Goal: Task Accomplishment & Management: Complete application form

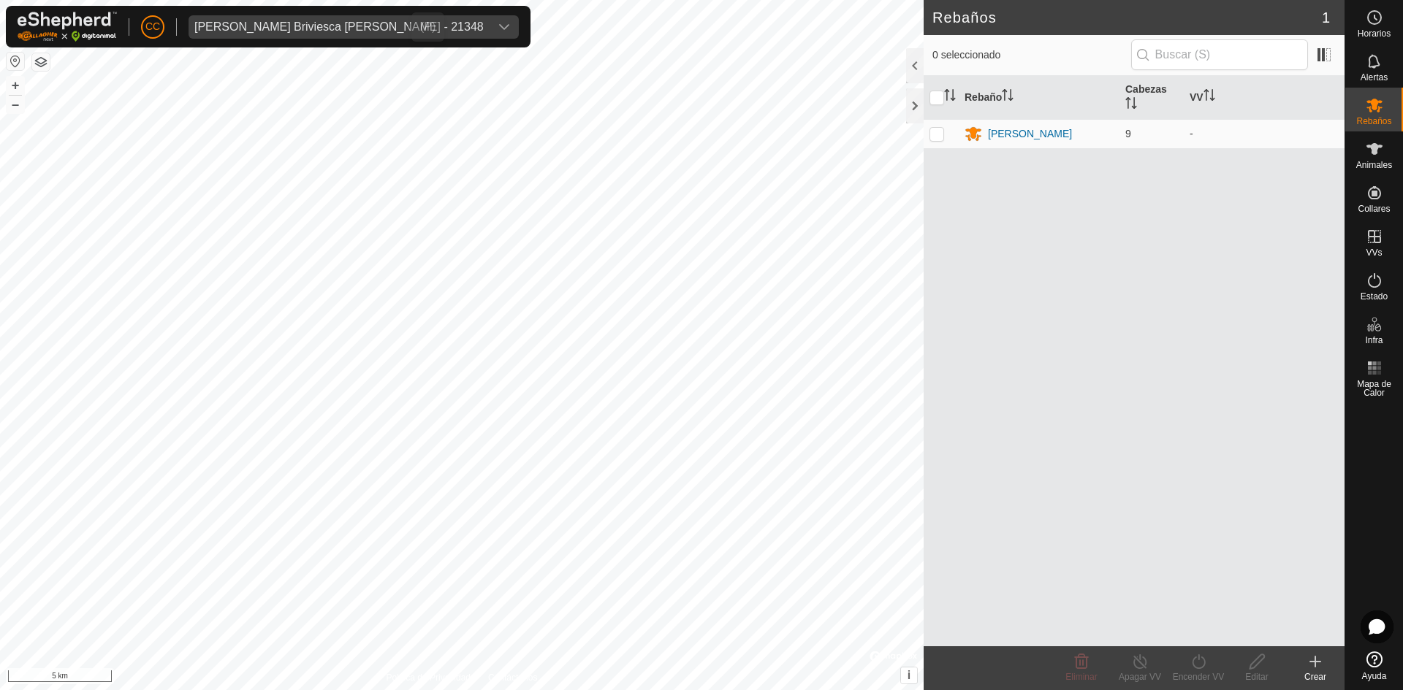
click at [313, 29] on div "[PERSON_NAME] Briviesca [PERSON_NAME] - 21348" at bounding box center [338, 27] width 289 height 12
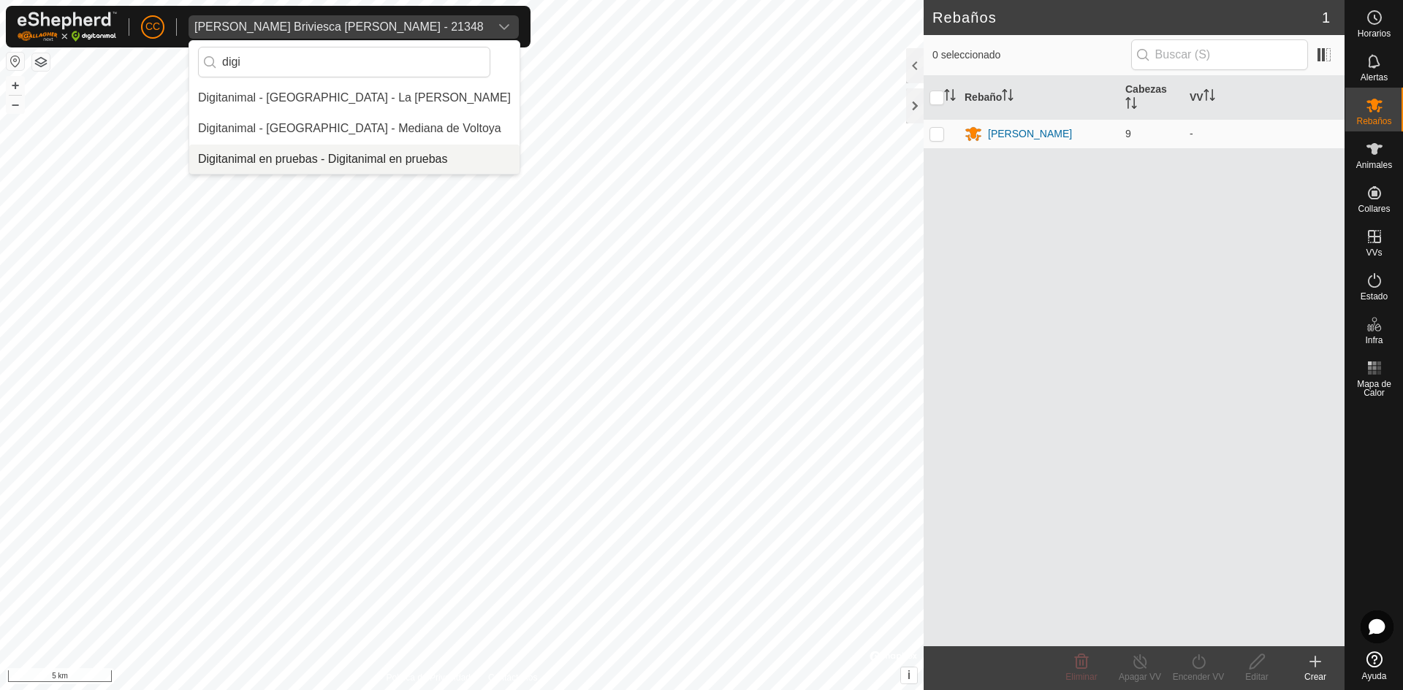
type input "digi"
click at [333, 148] on li "Digitanimal en pruebas - Digitanimal en pruebas" at bounding box center [354, 159] width 330 height 29
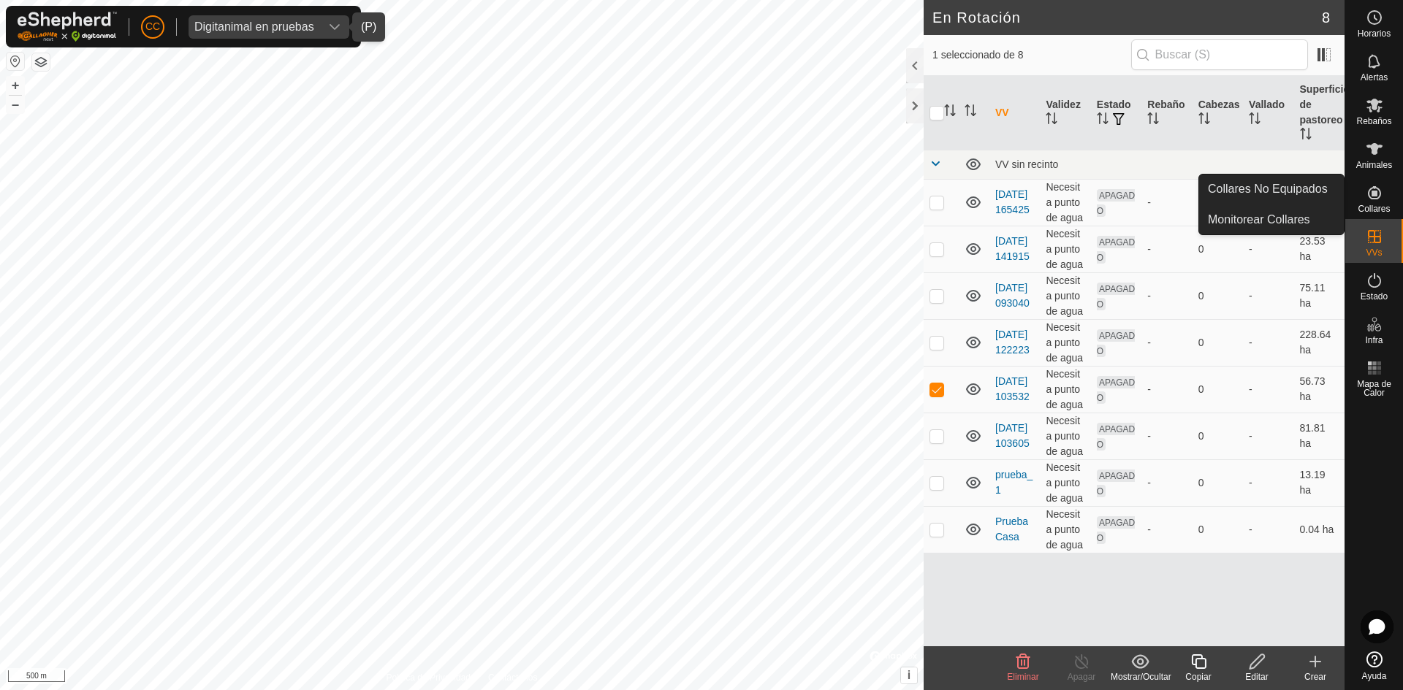
click at [1380, 167] on span "Animales" at bounding box center [1374, 165] width 36 height 9
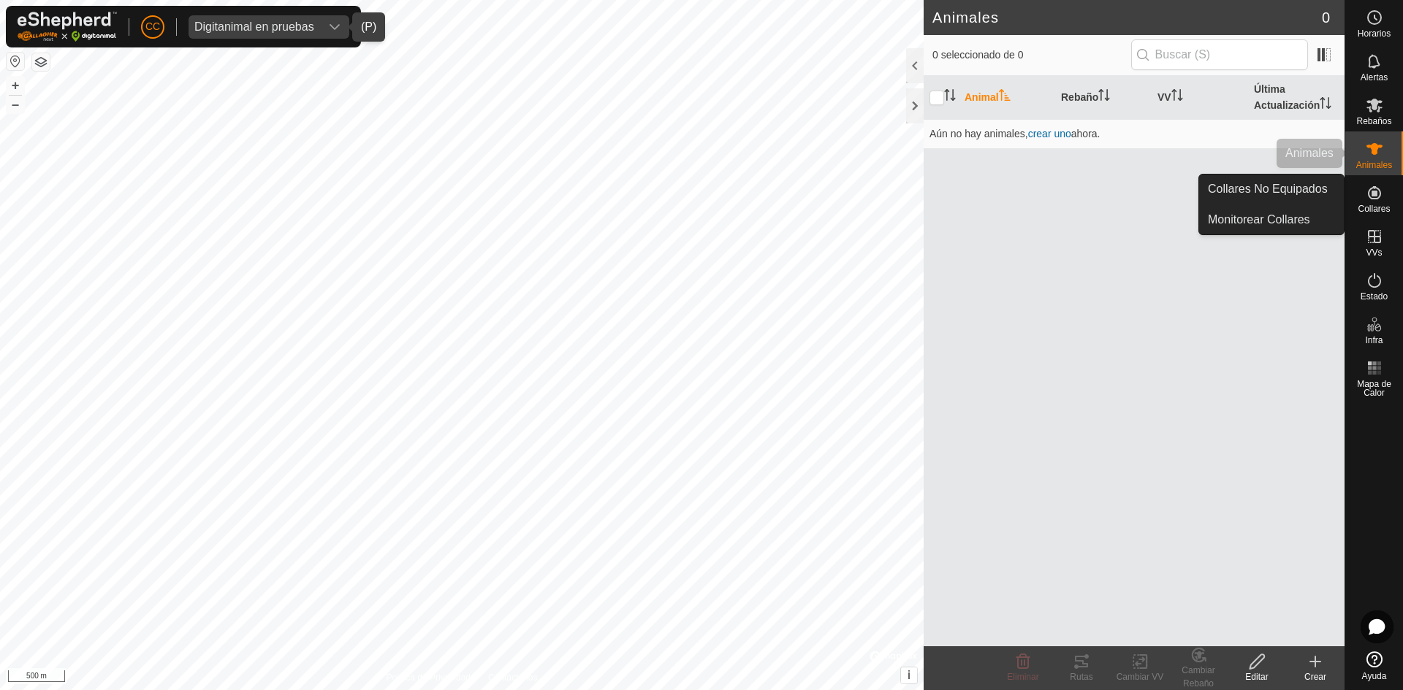
click at [1372, 152] on icon at bounding box center [1374, 149] width 16 height 12
click at [1368, 197] on icon at bounding box center [1374, 192] width 13 height 13
click at [1289, 194] on link "Collares No Equipados" at bounding box center [1271, 189] width 145 height 29
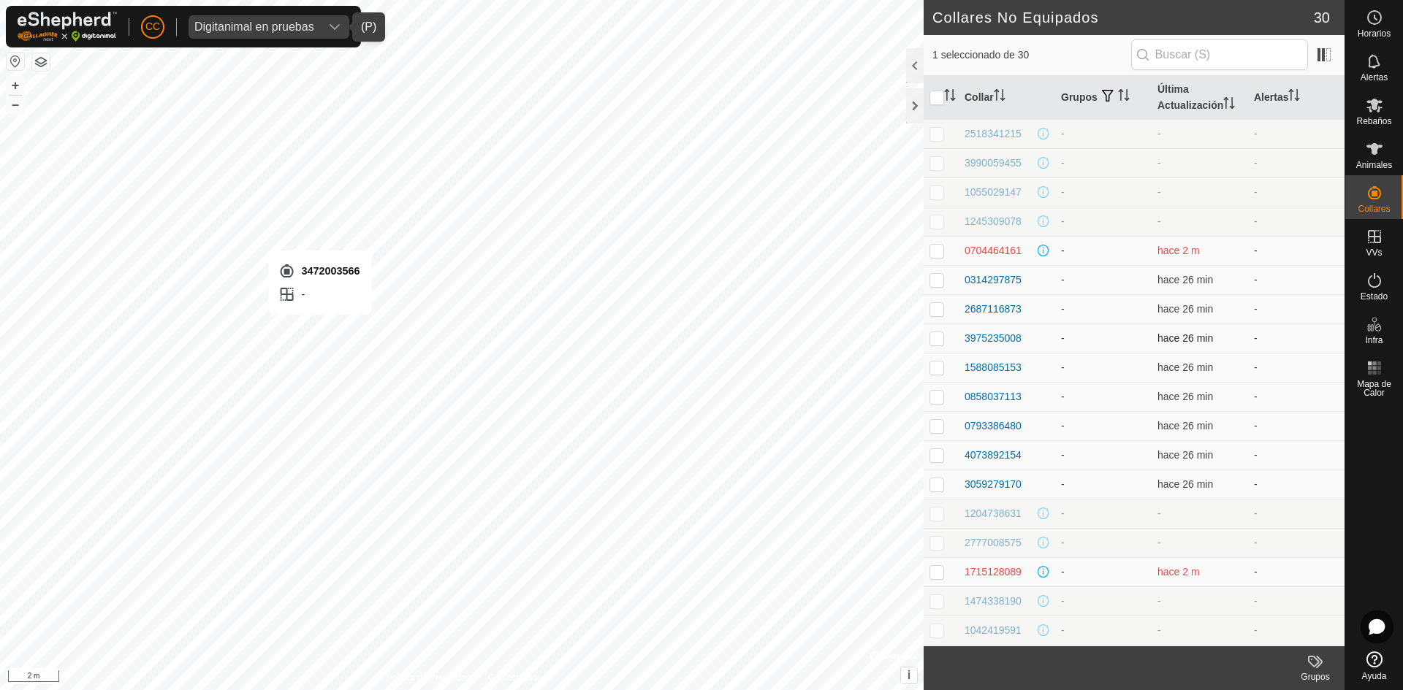
checkbox input "false"
checkbox input "true"
click at [937, 281] on p-checkbox at bounding box center [936, 280] width 15 height 12
checkbox input "true"
click at [1378, 154] on icon at bounding box center [1374, 149] width 18 height 18
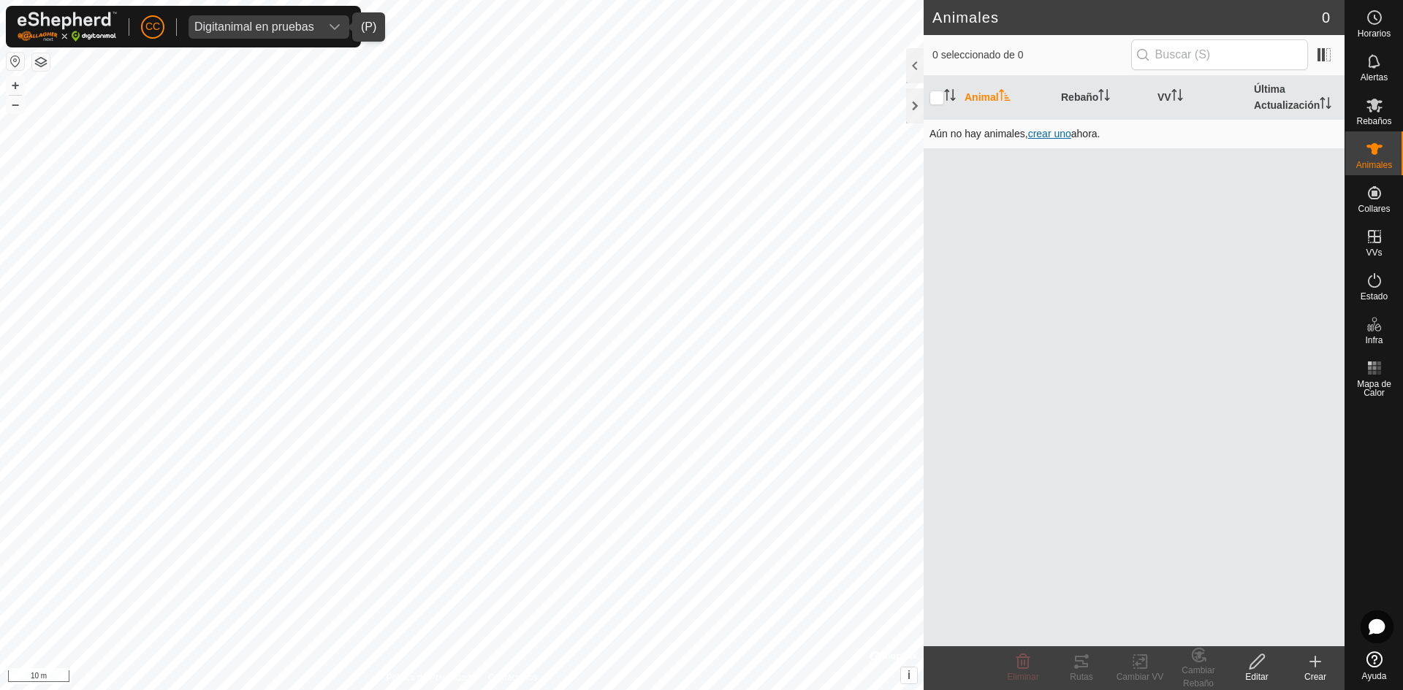
click at [1057, 133] on span "crear uno" at bounding box center [1049, 134] width 43 height 12
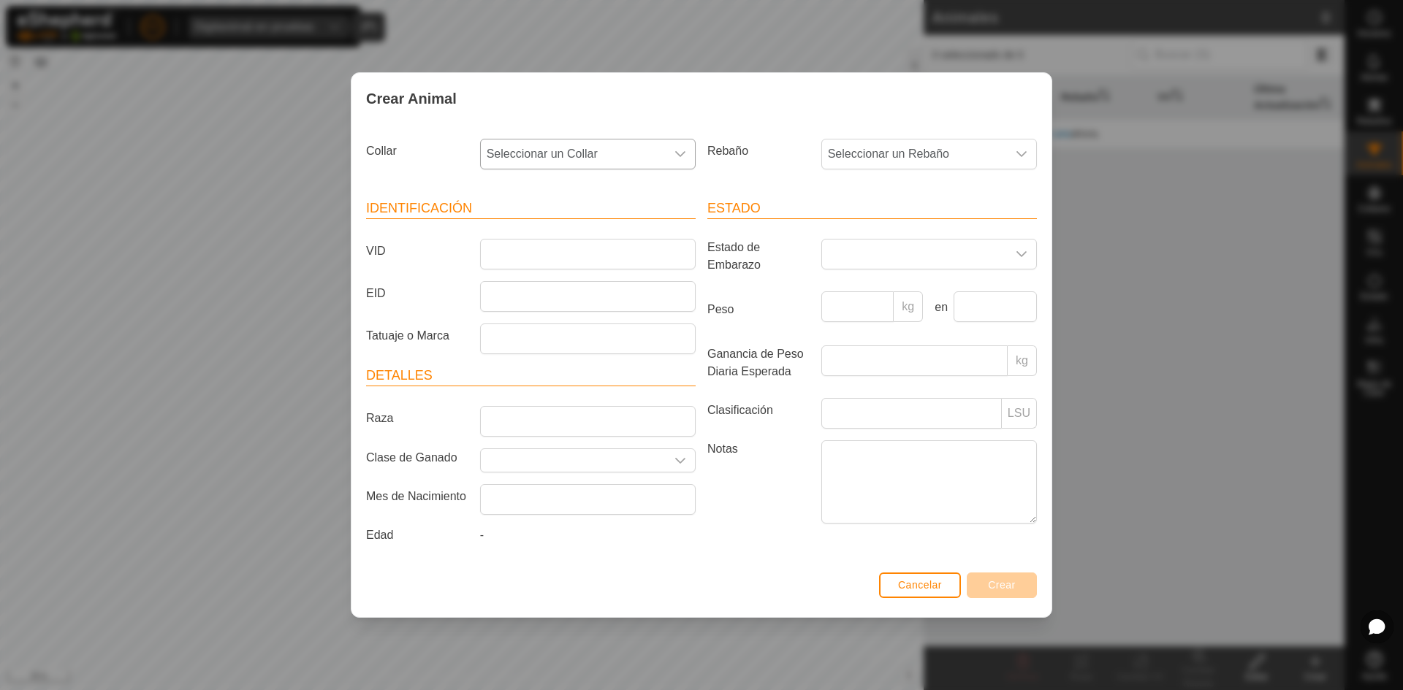
click at [579, 157] on span "Seleccionar un Collar" at bounding box center [573, 154] width 185 height 29
click at [538, 258] on li "2518341215" at bounding box center [588, 259] width 214 height 29
click at [515, 259] on input "VID" at bounding box center [588, 254] width 216 height 31
click at [558, 305] on input "EID" at bounding box center [588, 296] width 216 height 31
click at [554, 260] on input "VID" at bounding box center [588, 254] width 216 height 31
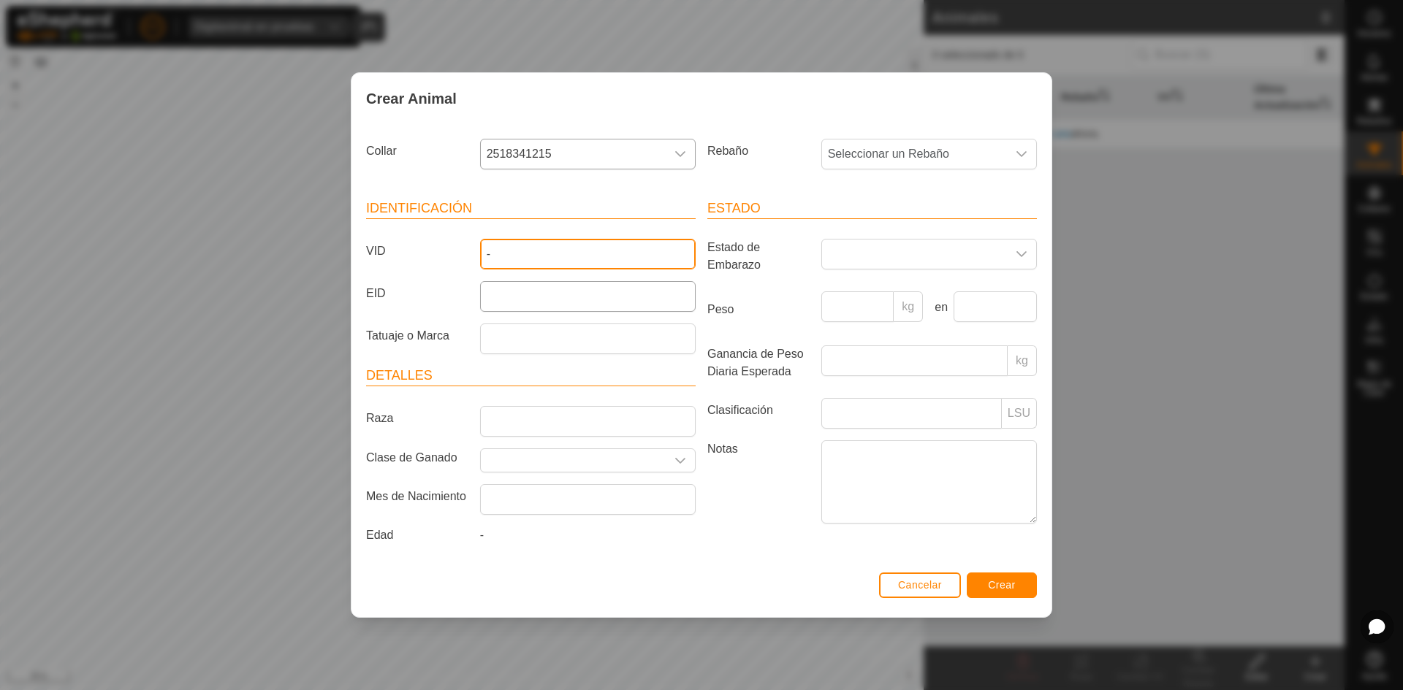
type input "-"
click at [525, 286] on input "EID" at bounding box center [588, 296] width 216 height 31
type input "2"
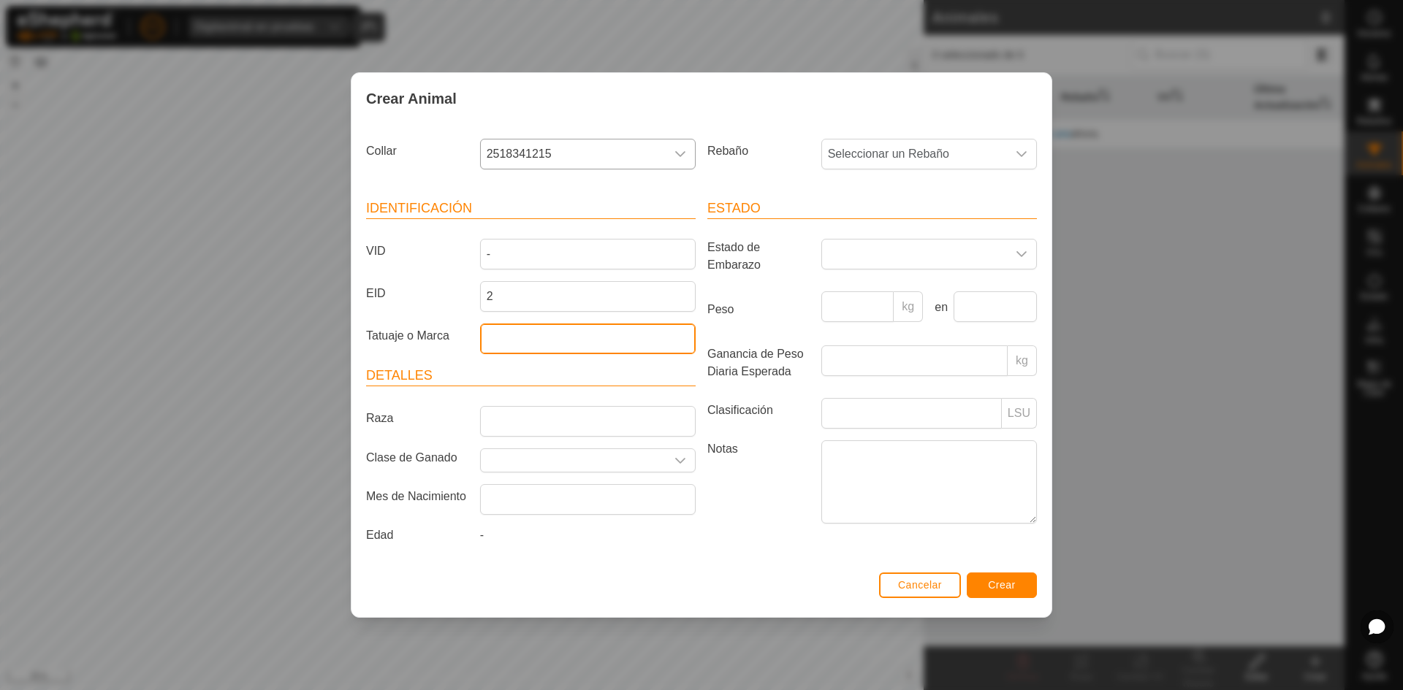
click at [549, 341] on input "Tatuaje o Marca" at bounding box center [588, 339] width 216 height 31
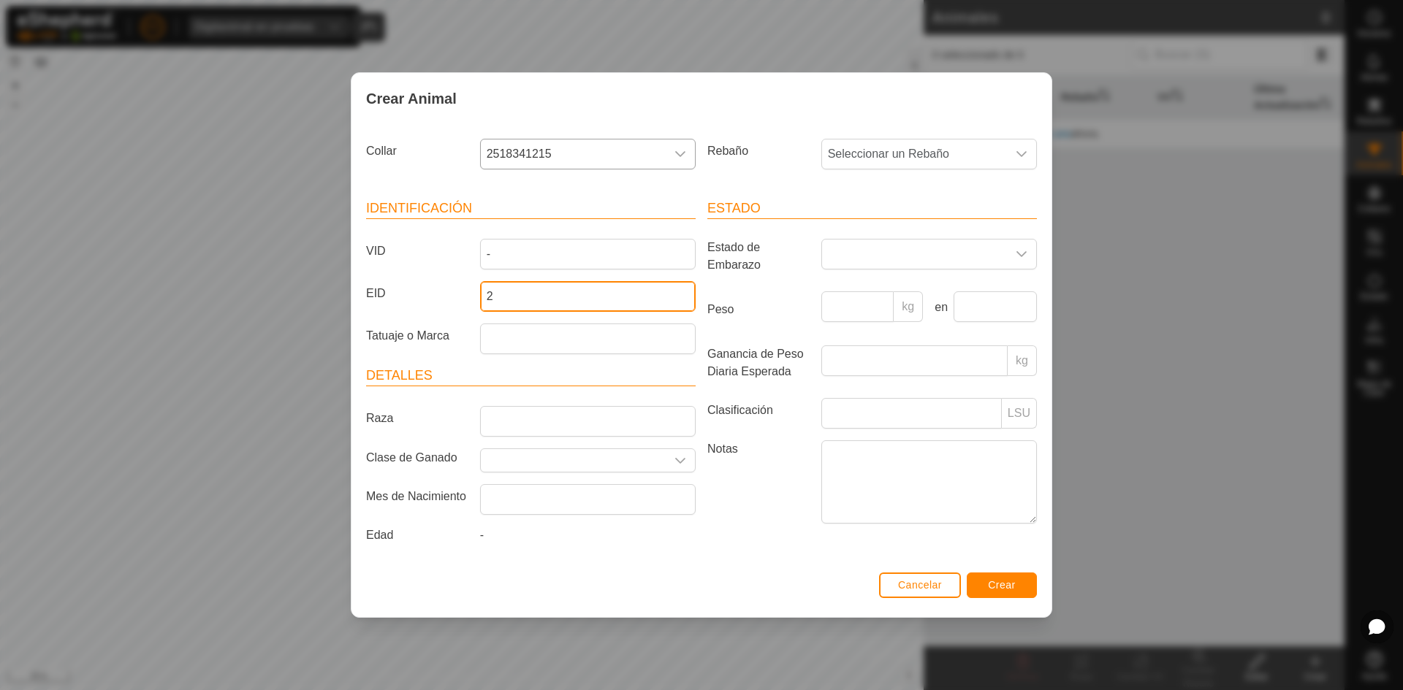
click at [537, 293] on input "2" at bounding box center [588, 296] width 216 height 31
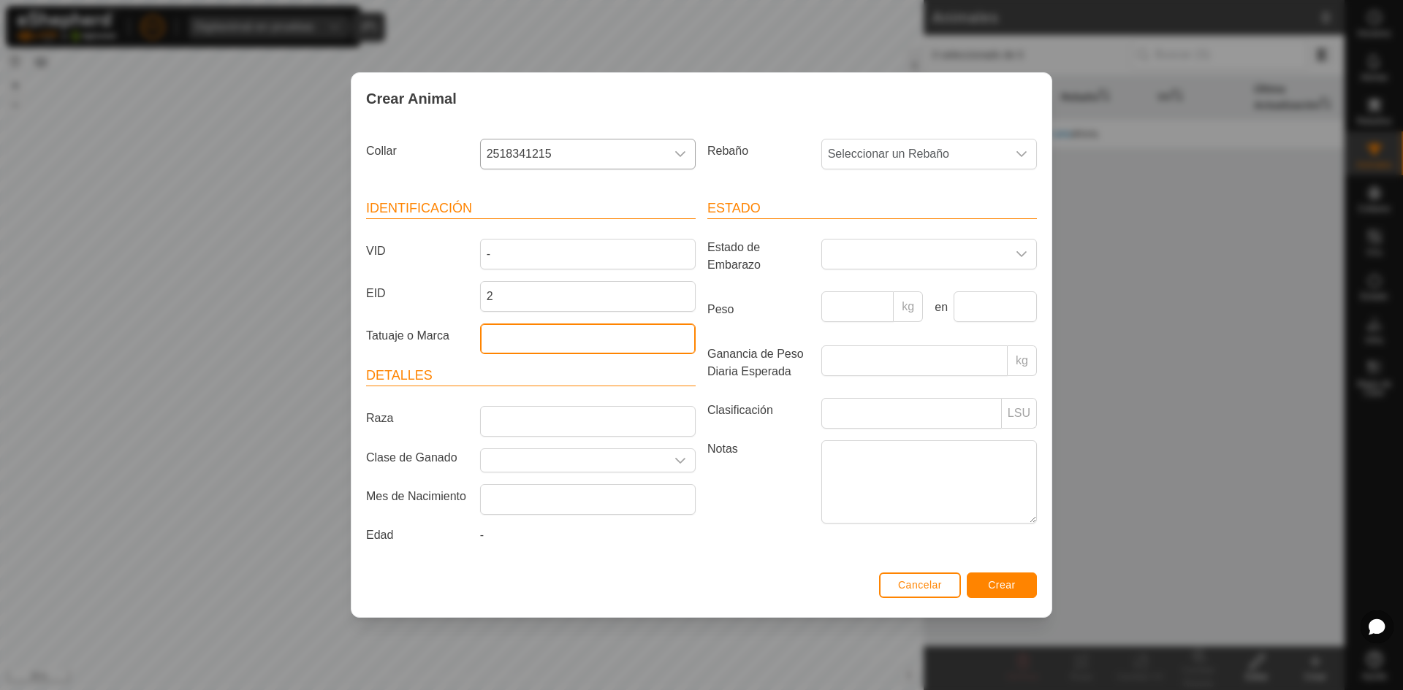
click at [519, 339] on input "Tatuaje o Marca" at bounding box center [588, 339] width 216 height 31
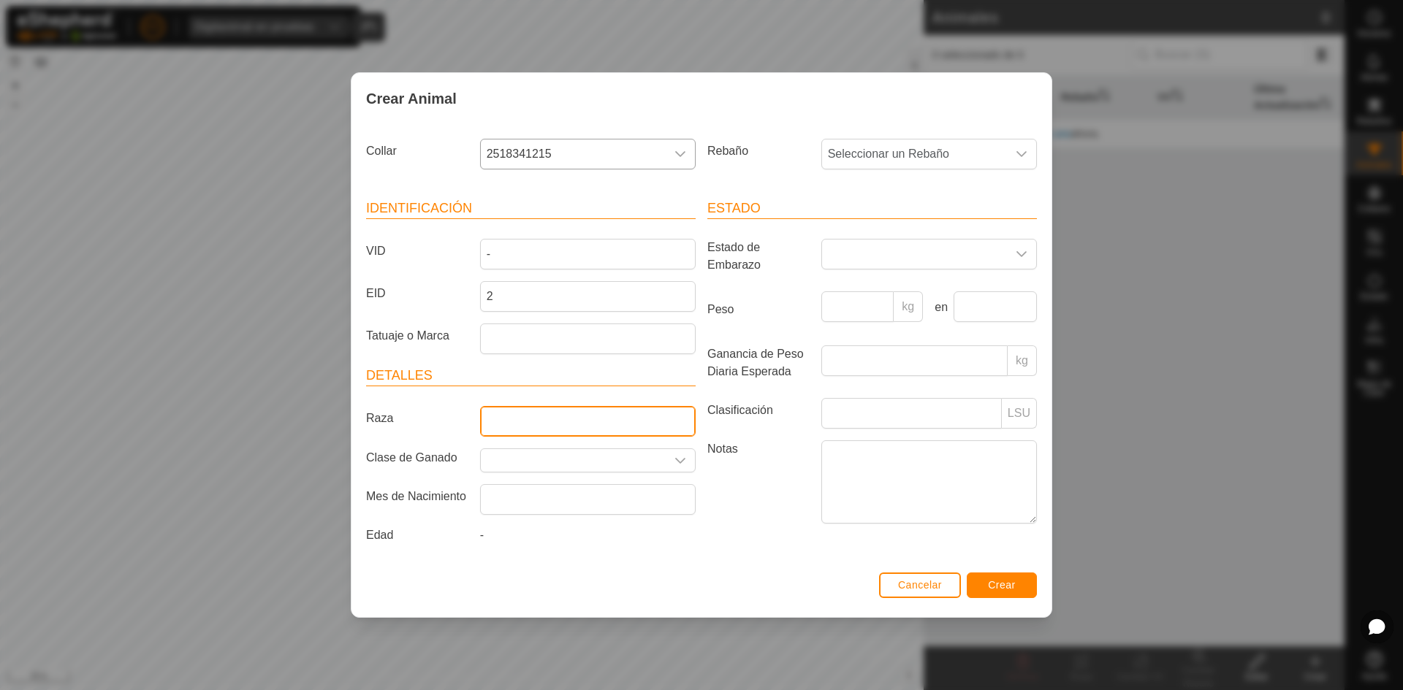
click at [545, 425] on input "Raza" at bounding box center [588, 421] width 216 height 31
type input "Frisona"
click at [617, 451] on input "text" at bounding box center [573, 460] width 185 height 23
click at [655, 458] on input "text" at bounding box center [573, 460] width 185 height 23
click at [686, 457] on div "dropdown trigger" at bounding box center [680, 460] width 29 height 23
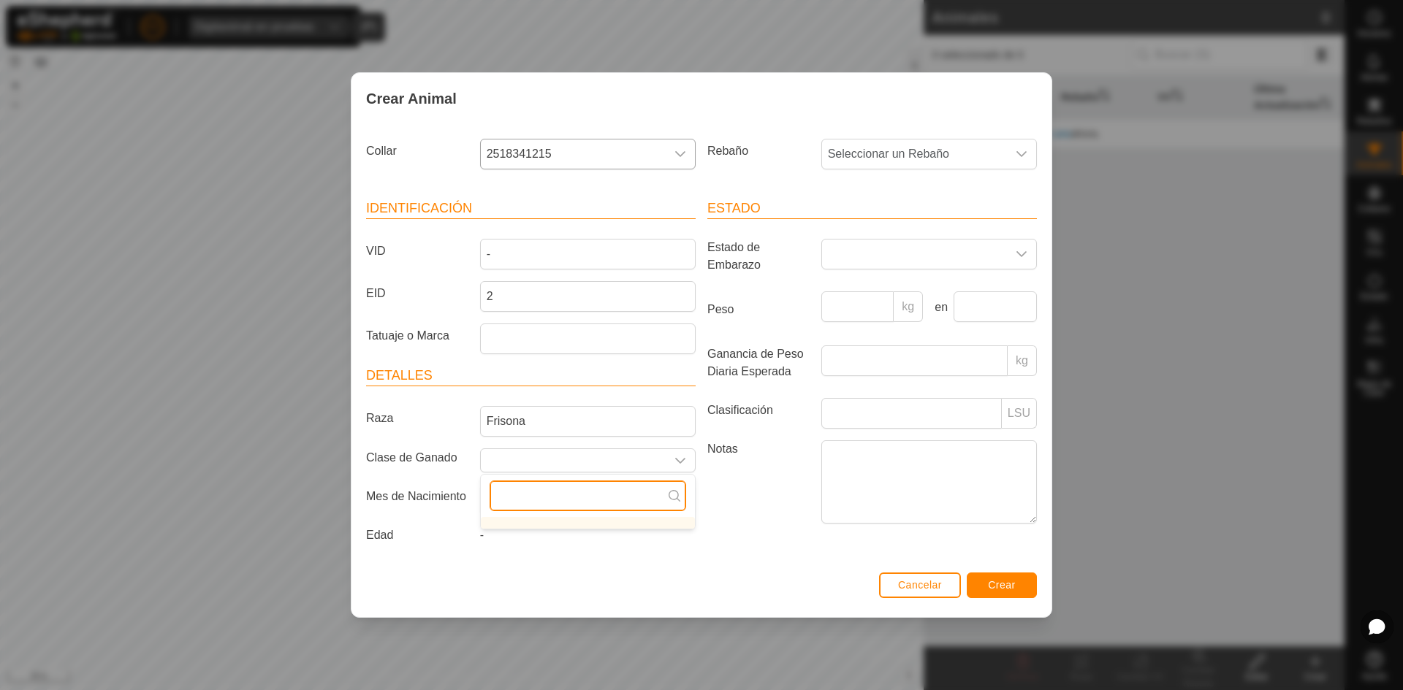
click at [603, 492] on input "text" at bounding box center [587, 496] width 197 height 31
click at [606, 522] on li "Option List" at bounding box center [588, 523] width 214 height 12
click at [601, 496] on input "text" at bounding box center [588, 499] width 216 height 31
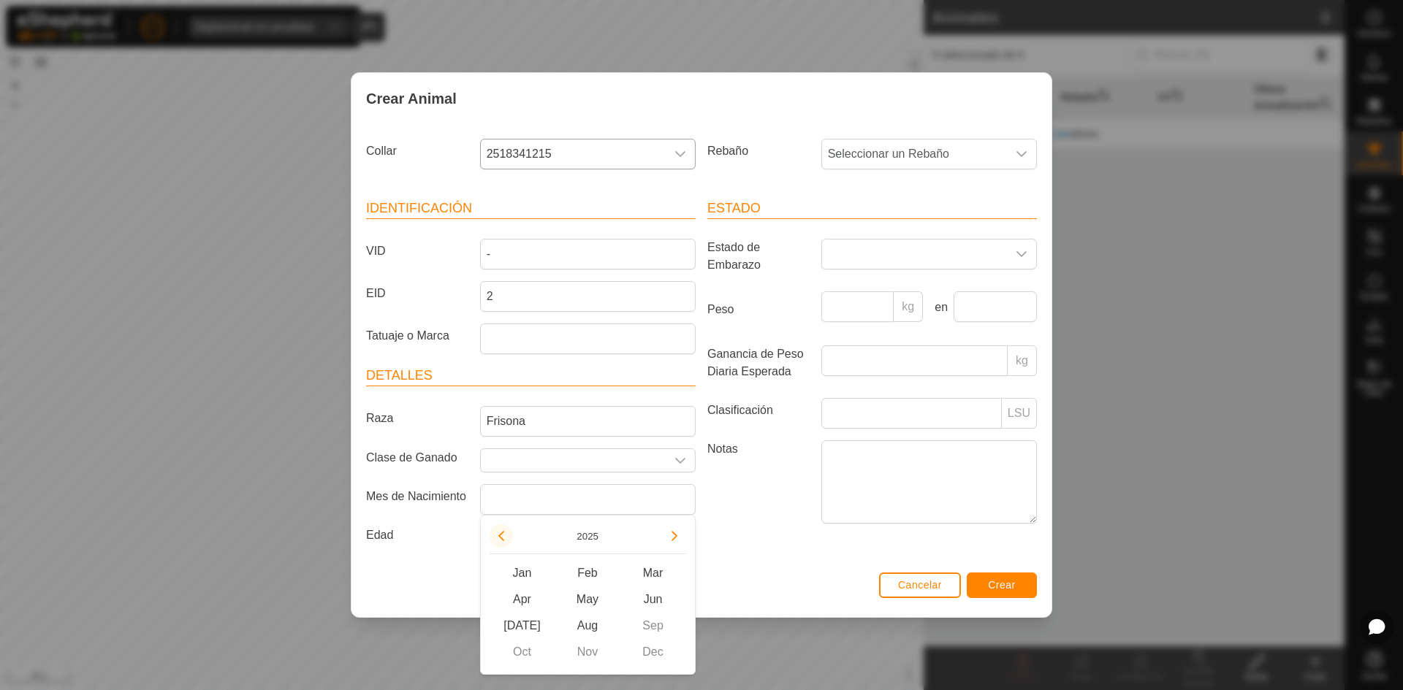
click at [504, 535] on button "Previous Year" at bounding box center [500, 536] width 23 height 23
click at [505, 535] on span "Previous Year" at bounding box center [505, 535] width 0 height 0
click at [503, 534] on button "Previous Year" at bounding box center [500, 536] width 23 height 23
click at [503, 534] on icon "Previous Year" at bounding box center [501, 536] width 12 height 12
click at [586, 567] on span "Feb" at bounding box center [587, 573] width 66 height 26
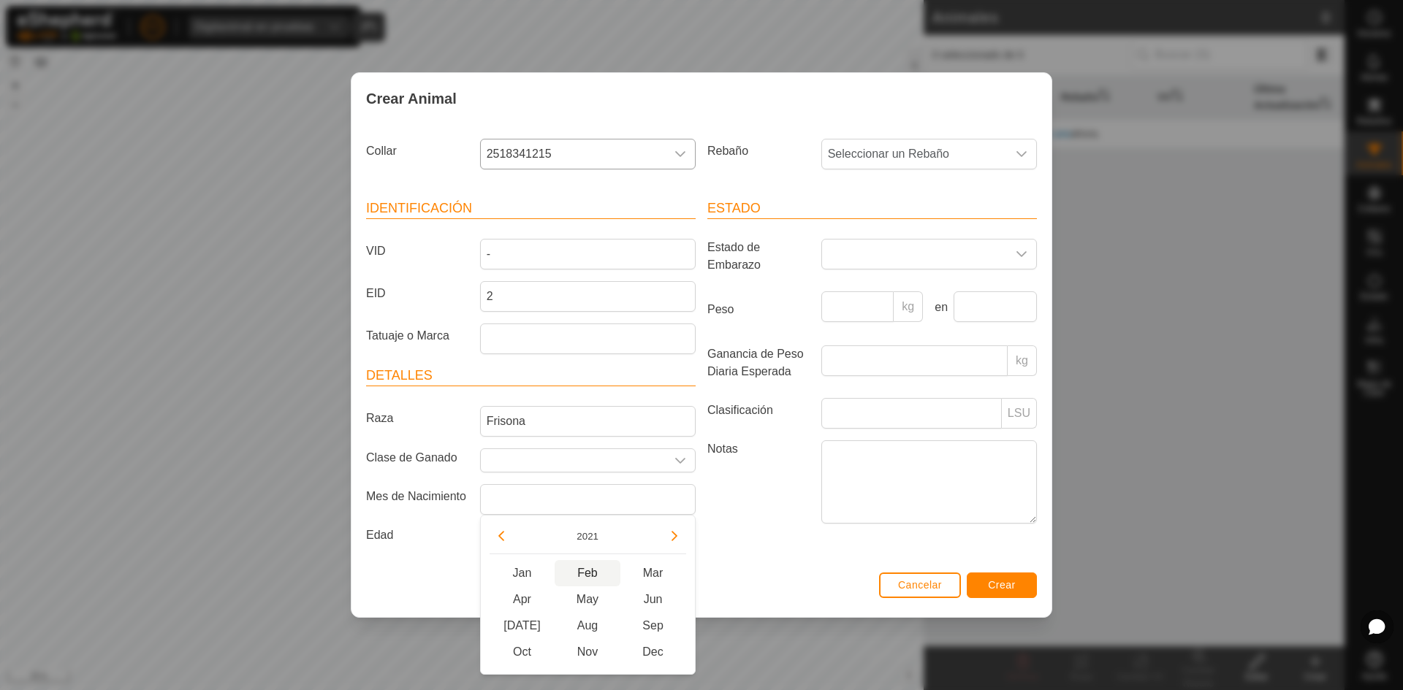
type input "[DATE]"
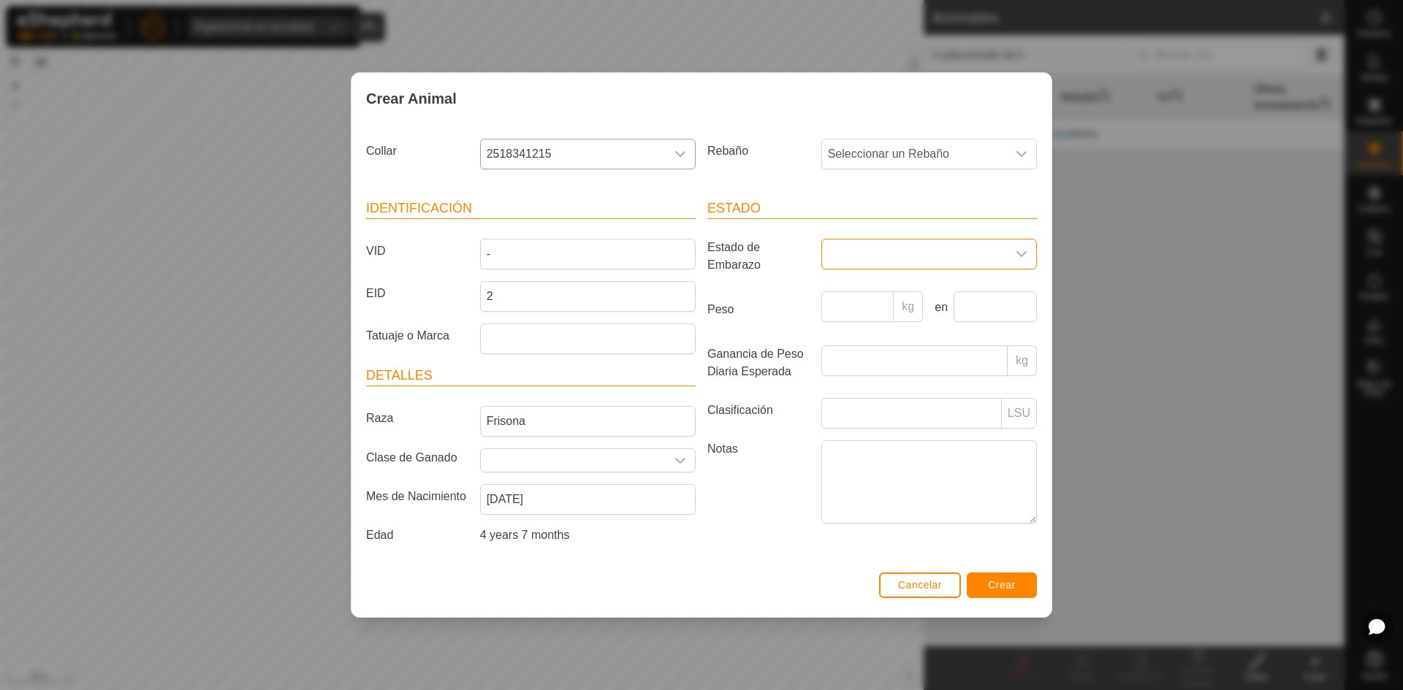
click at [880, 250] on span at bounding box center [914, 254] width 185 height 29
click at [869, 401] on li "Húmeda/Lactante" at bounding box center [930, 403] width 214 height 29
click at [863, 309] on input "Peso" at bounding box center [857, 306] width 73 height 31
type input "250"
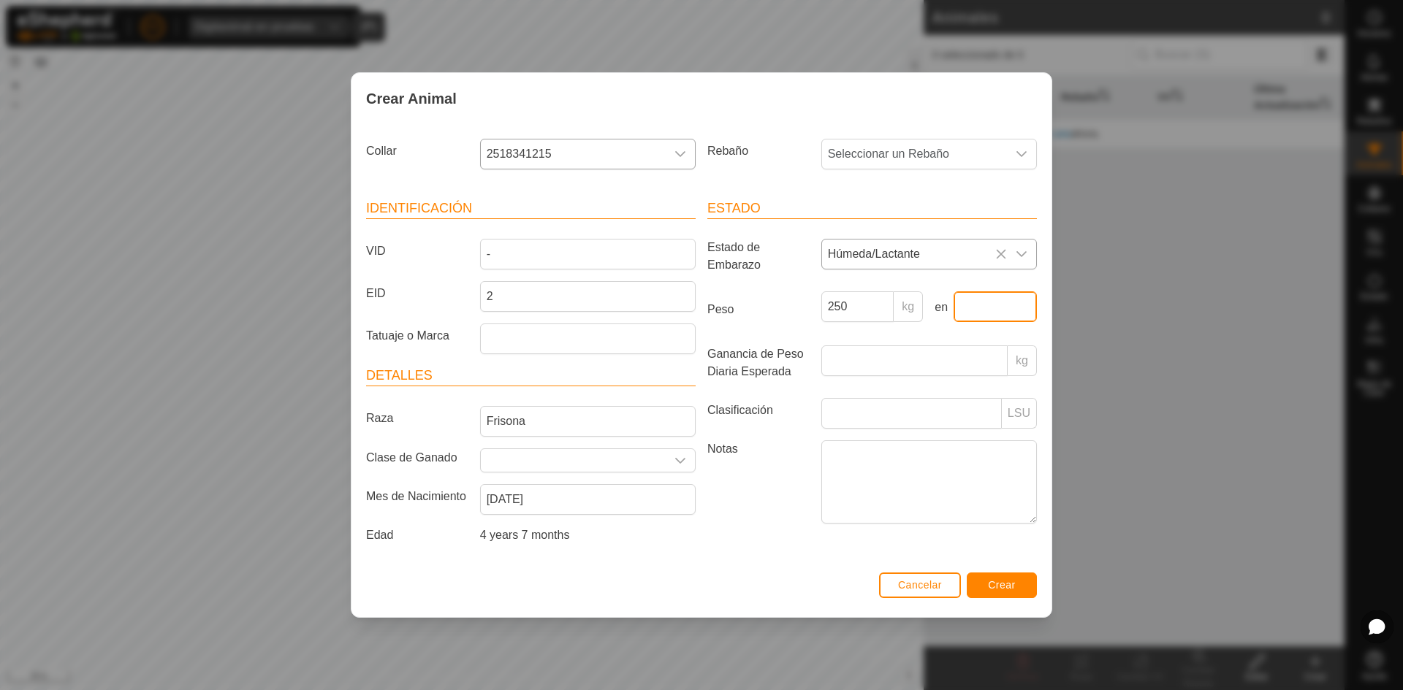
click at [983, 302] on input "text" at bounding box center [994, 306] width 83 height 31
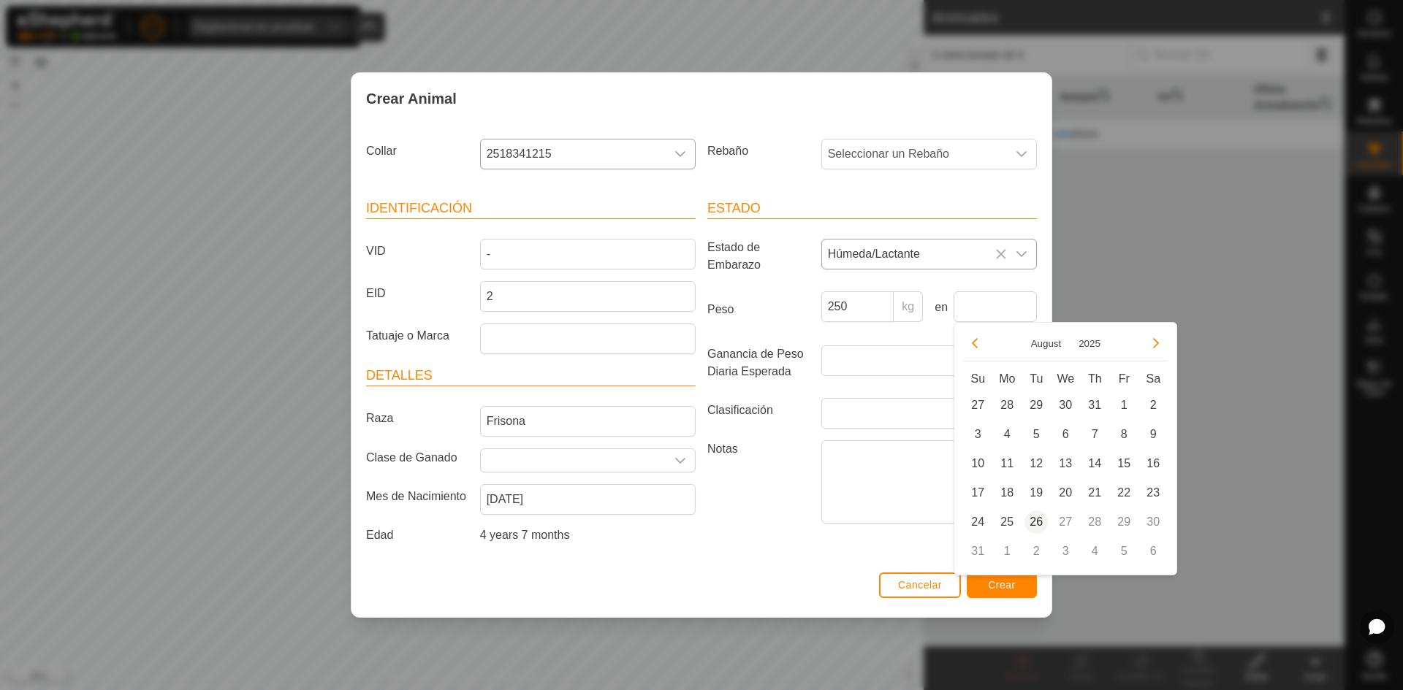
click at [1034, 530] on span "26" at bounding box center [1035, 522] width 23 height 23
type input "[DATE]"
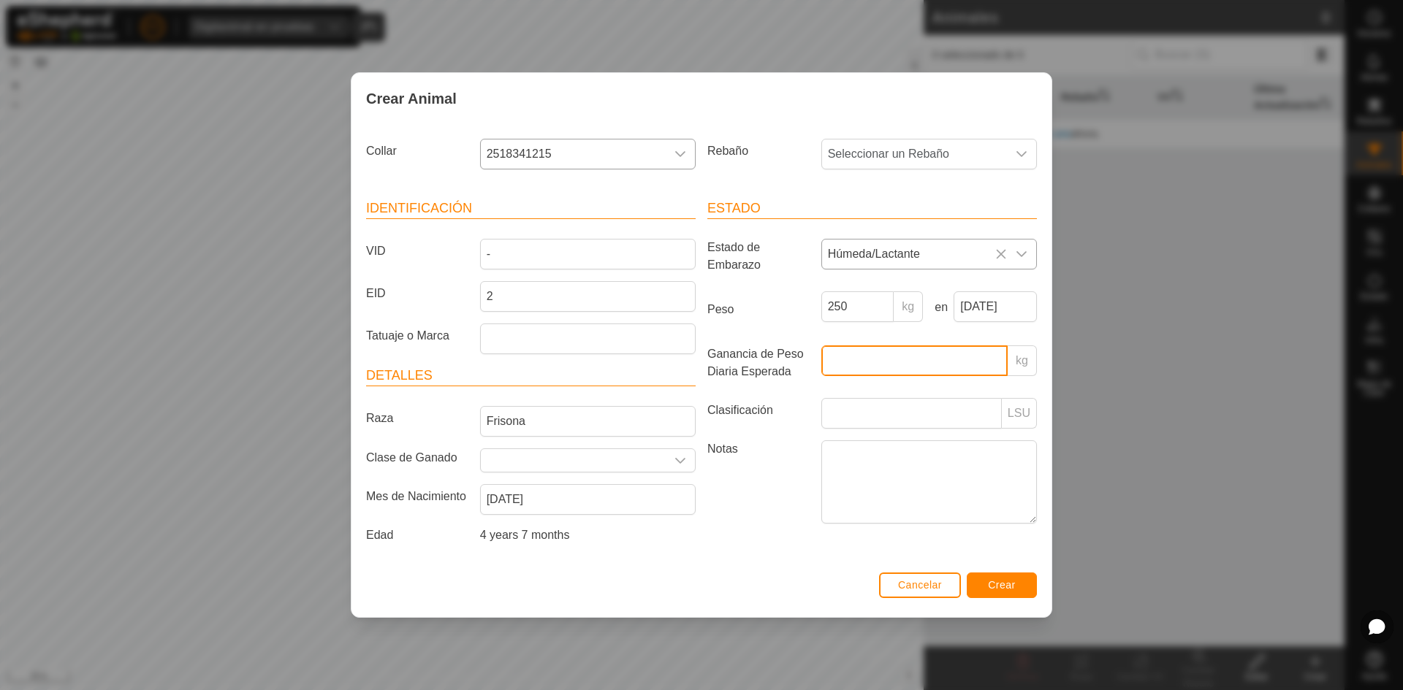
click at [840, 361] on input "Ganancia de Peso Diaria Esperada" at bounding box center [914, 361] width 186 height 31
type input "2.6"
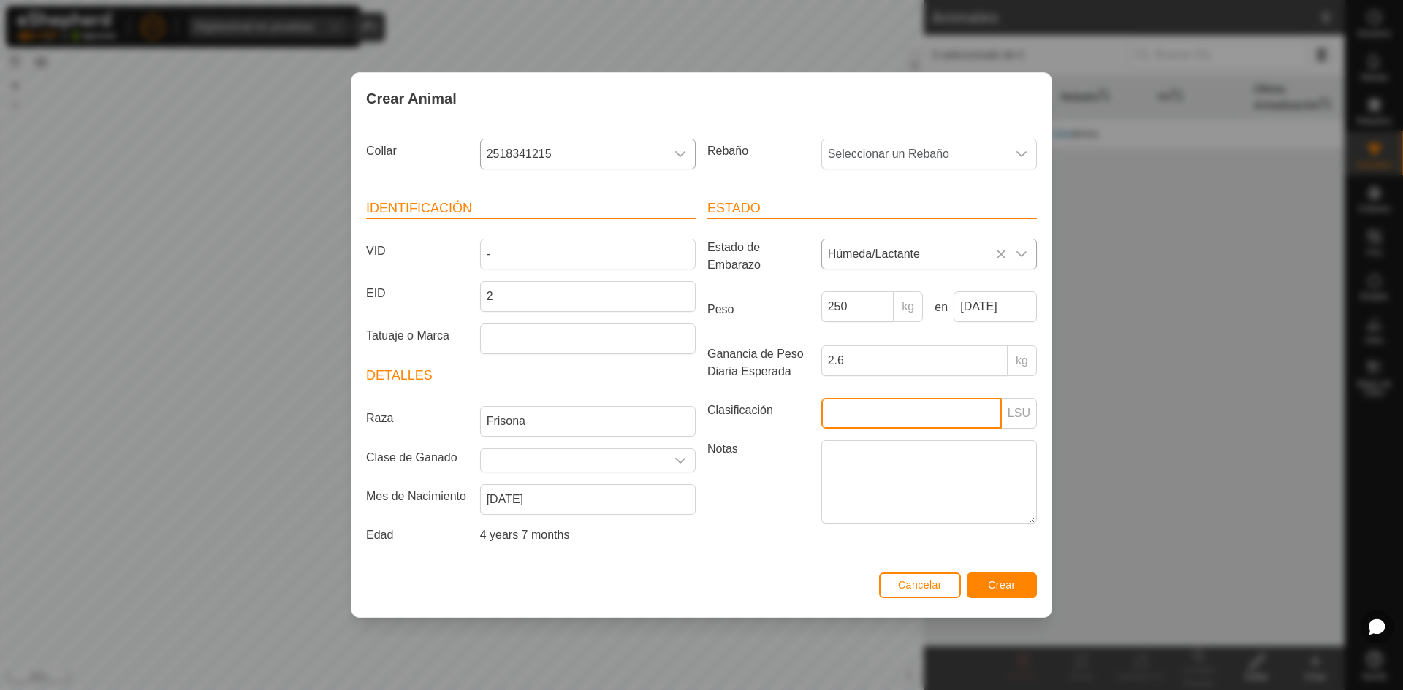
click at [885, 404] on input "Clasificación" at bounding box center [911, 413] width 180 height 31
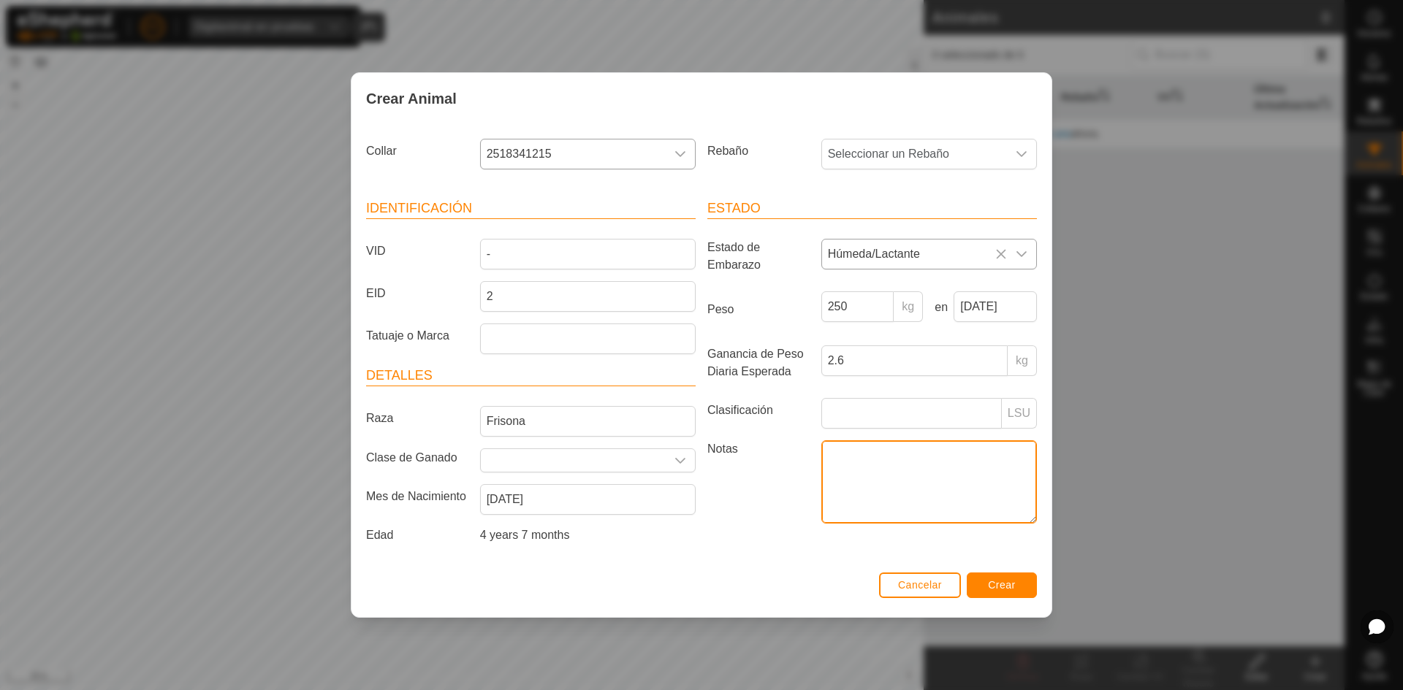
click at [872, 467] on textarea "Notas" at bounding box center [929, 482] width 216 height 83
click at [911, 158] on span "Seleccionar un Rebaño" at bounding box center [914, 154] width 185 height 29
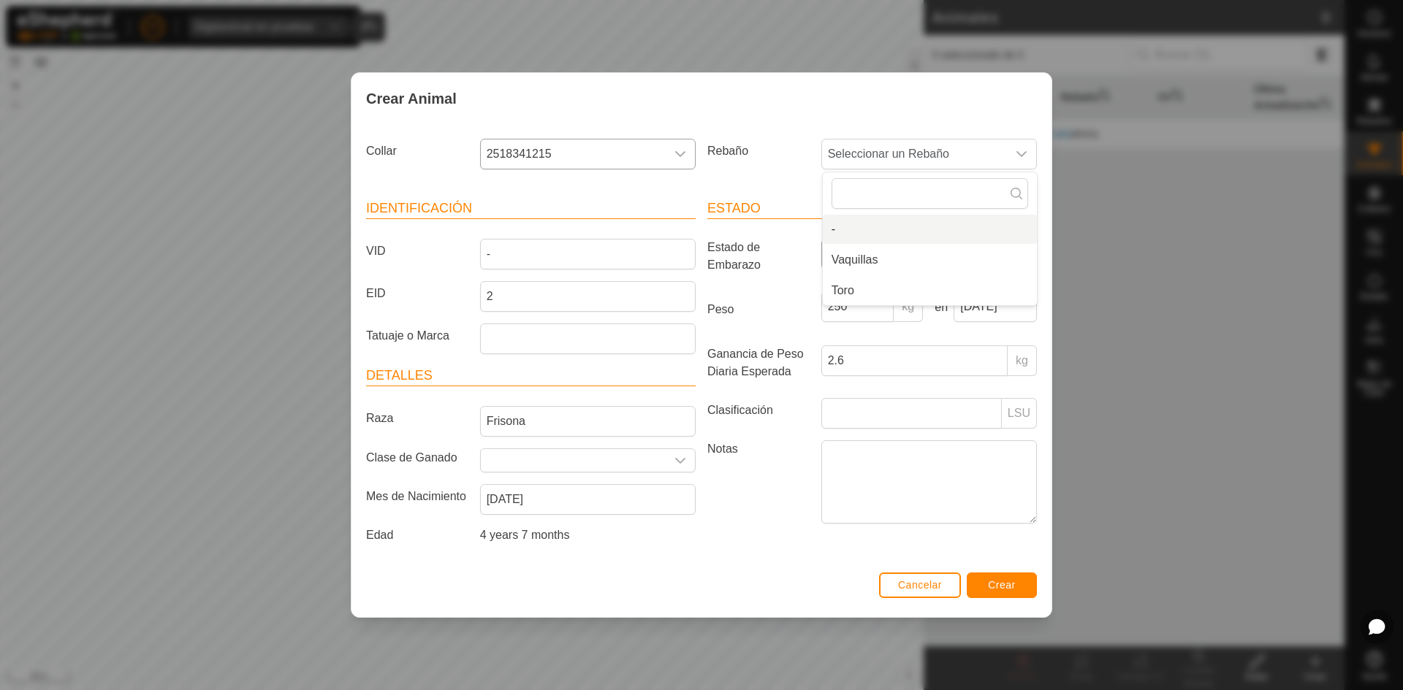
click at [809, 182] on div "Estado Estado de Embarazo Húmeda/Lactante Peso 250 kg en [DATE] Ganancia de Pes…" at bounding box center [871, 374] width 341 height 386
click at [996, 576] on button "Crear" at bounding box center [1002, 586] width 70 height 26
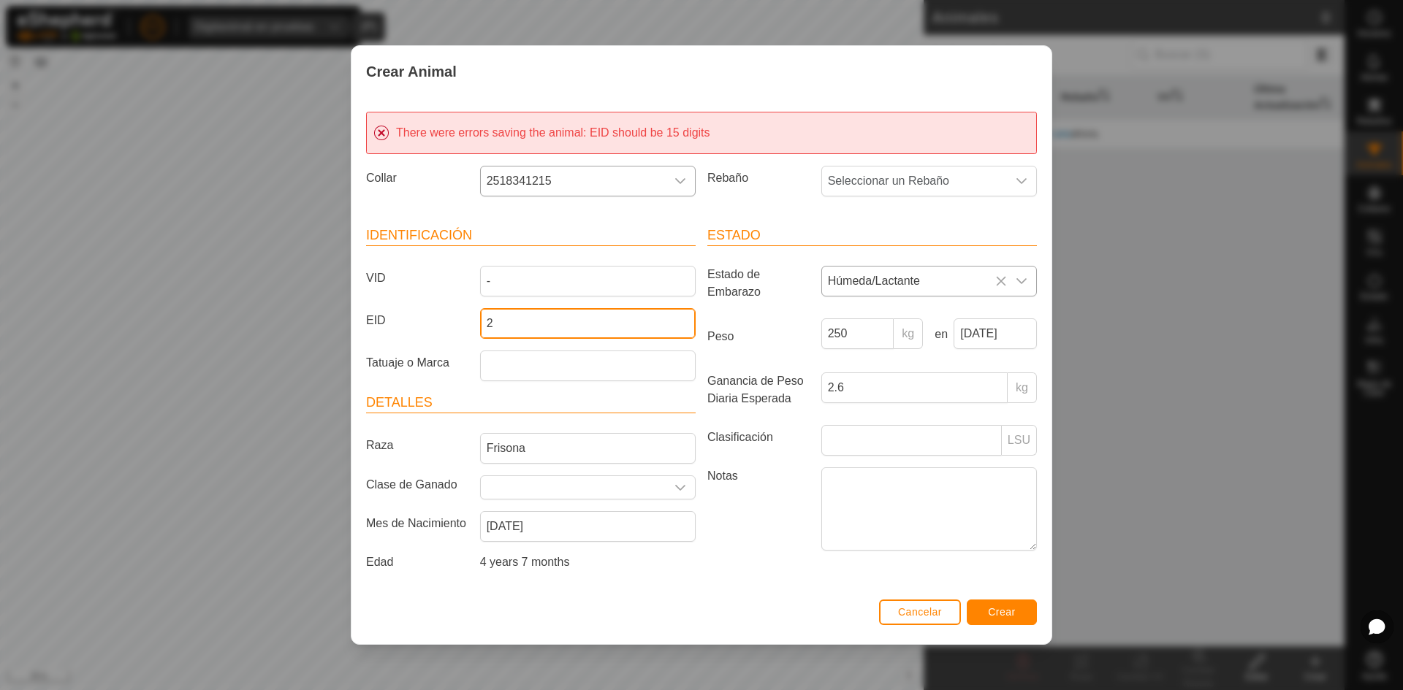
click at [564, 310] on input "2" at bounding box center [588, 323] width 216 height 31
type input "256598735102545"
click at [747, 506] on label "Notas" at bounding box center [758, 509] width 114 height 83
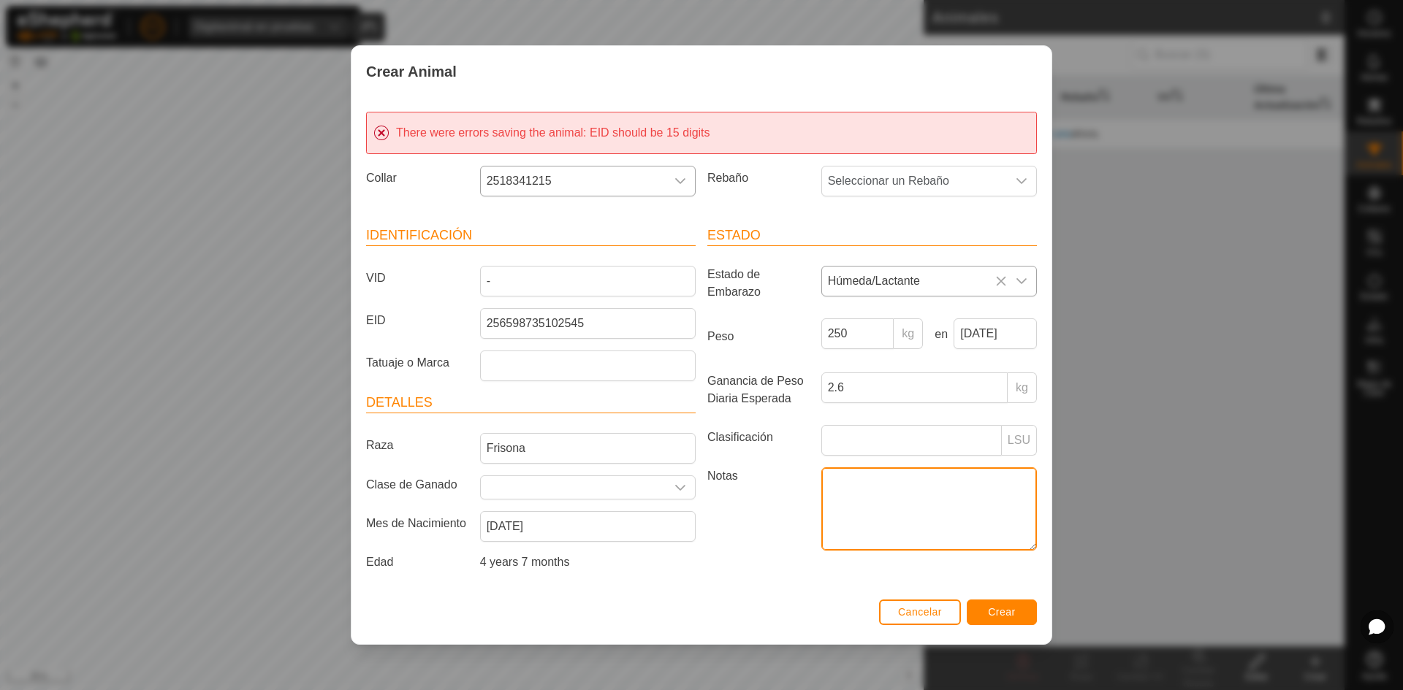
click at [821, 506] on textarea "Notas" at bounding box center [929, 509] width 216 height 83
click at [999, 620] on button "Crear" at bounding box center [1002, 613] width 70 height 26
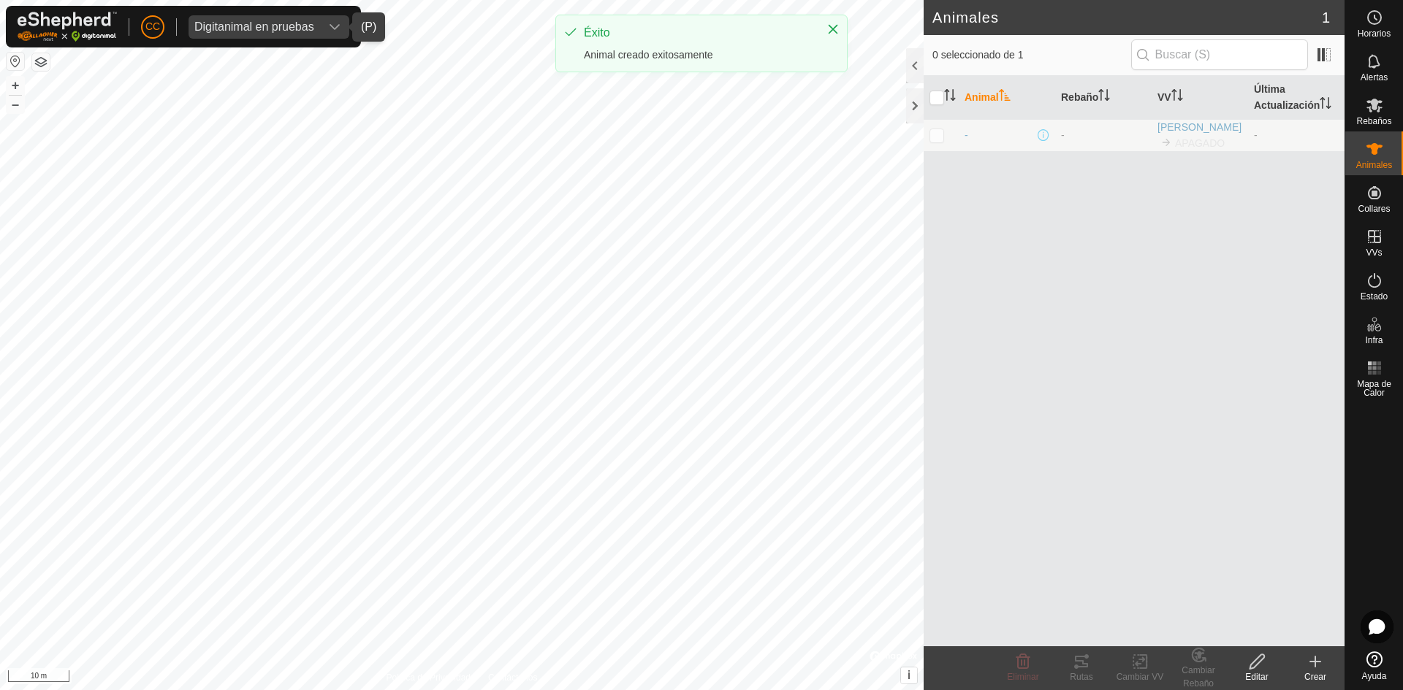
click at [1126, 305] on div "Animal Rebaño VV Última Actualización - - [PERSON_NAME] APAGADO -" at bounding box center [1133, 361] width 421 height 571
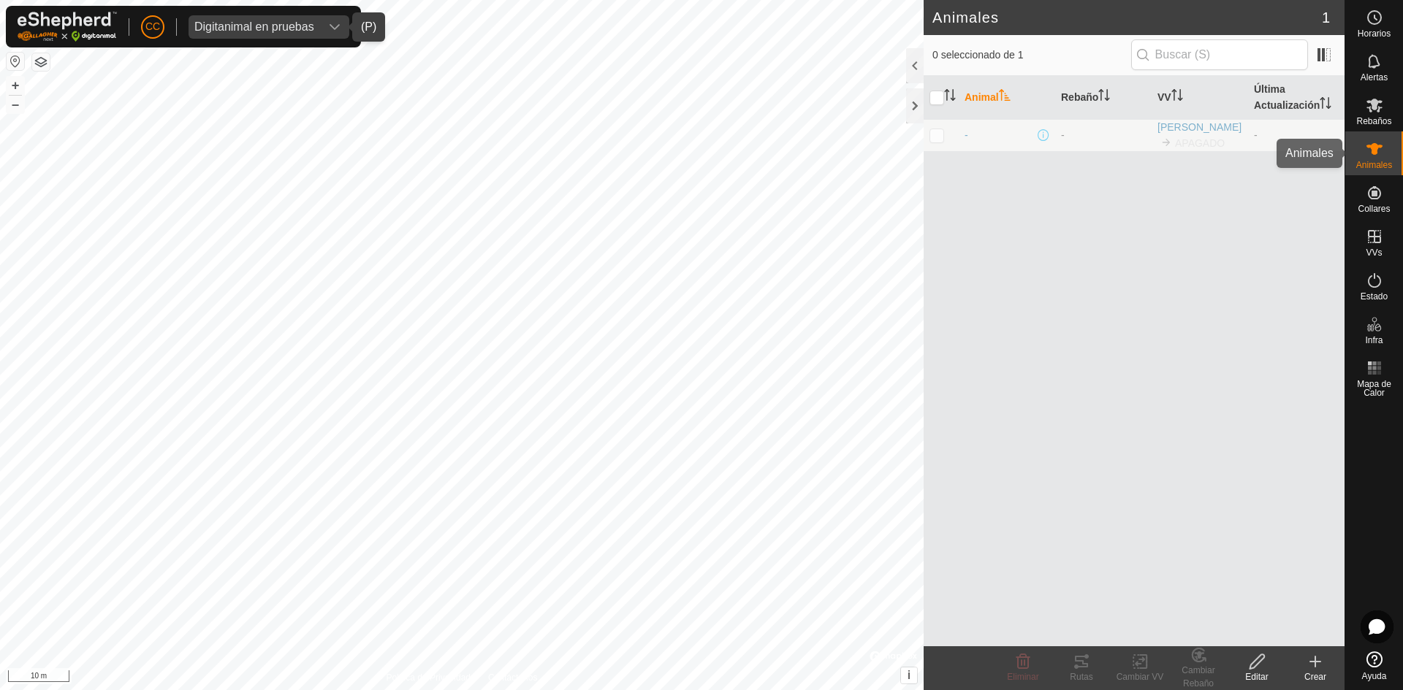
drag, startPoint x: 1356, startPoint y: 156, endPoint x: 1366, endPoint y: 156, distance: 10.2
click at [1365, 156] on div "Animales" at bounding box center [1374, 153] width 58 height 44
click at [1168, 133] on link "[PERSON_NAME]" at bounding box center [1199, 127] width 84 height 12
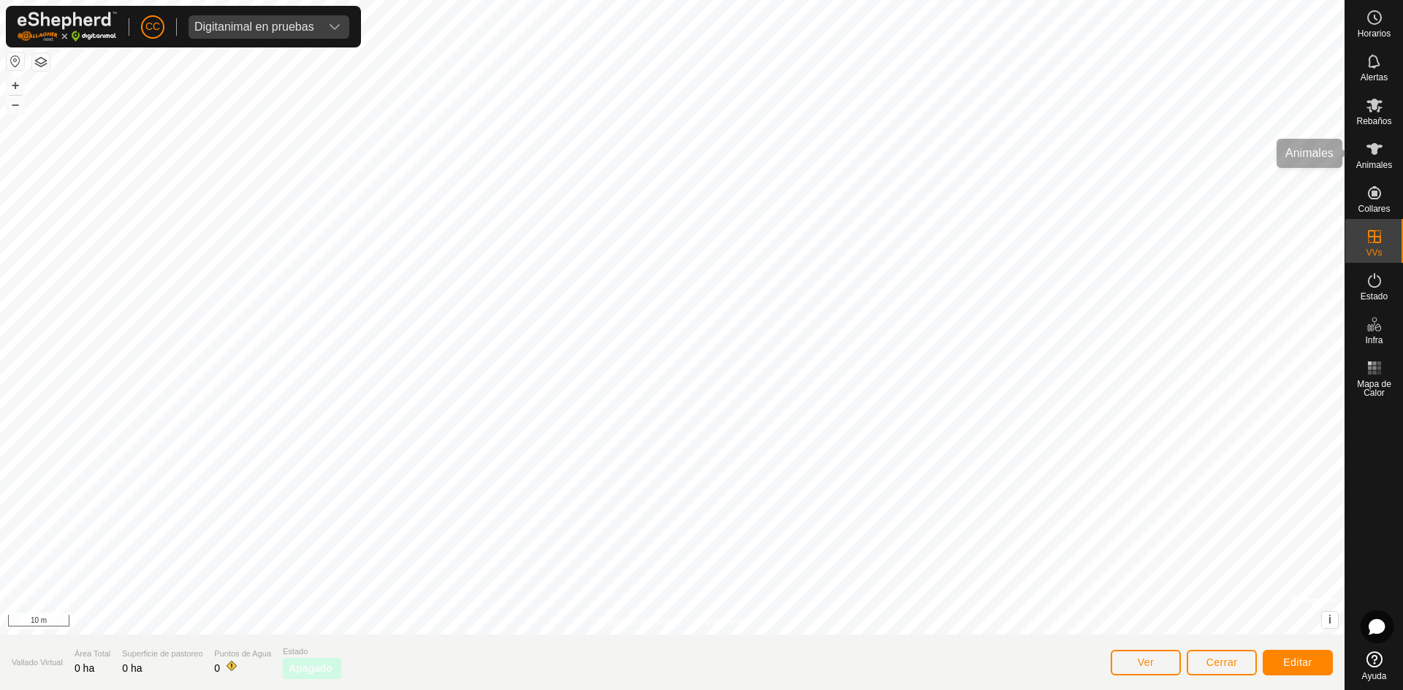
click at [1385, 146] on es-animals-svg-icon at bounding box center [1374, 148] width 26 height 23
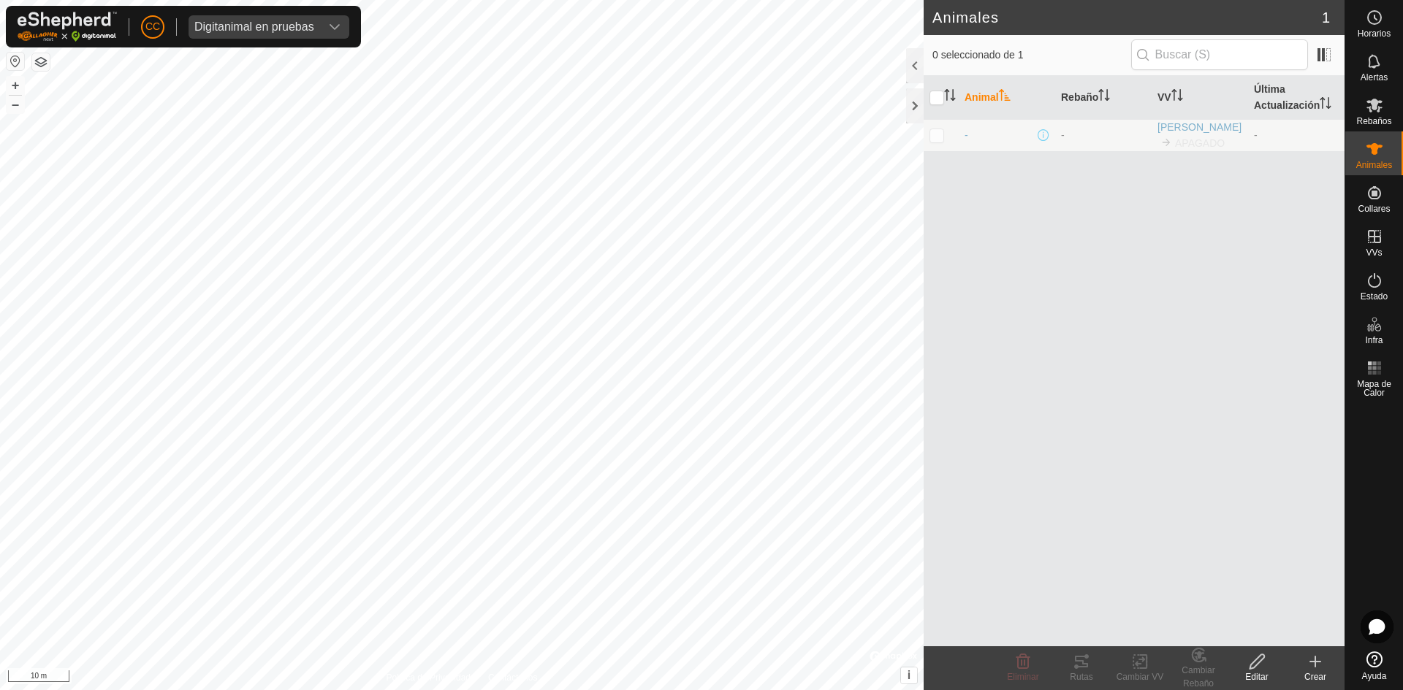
click at [939, 140] on p-checkbox at bounding box center [936, 135] width 15 height 12
checkbox input "true"
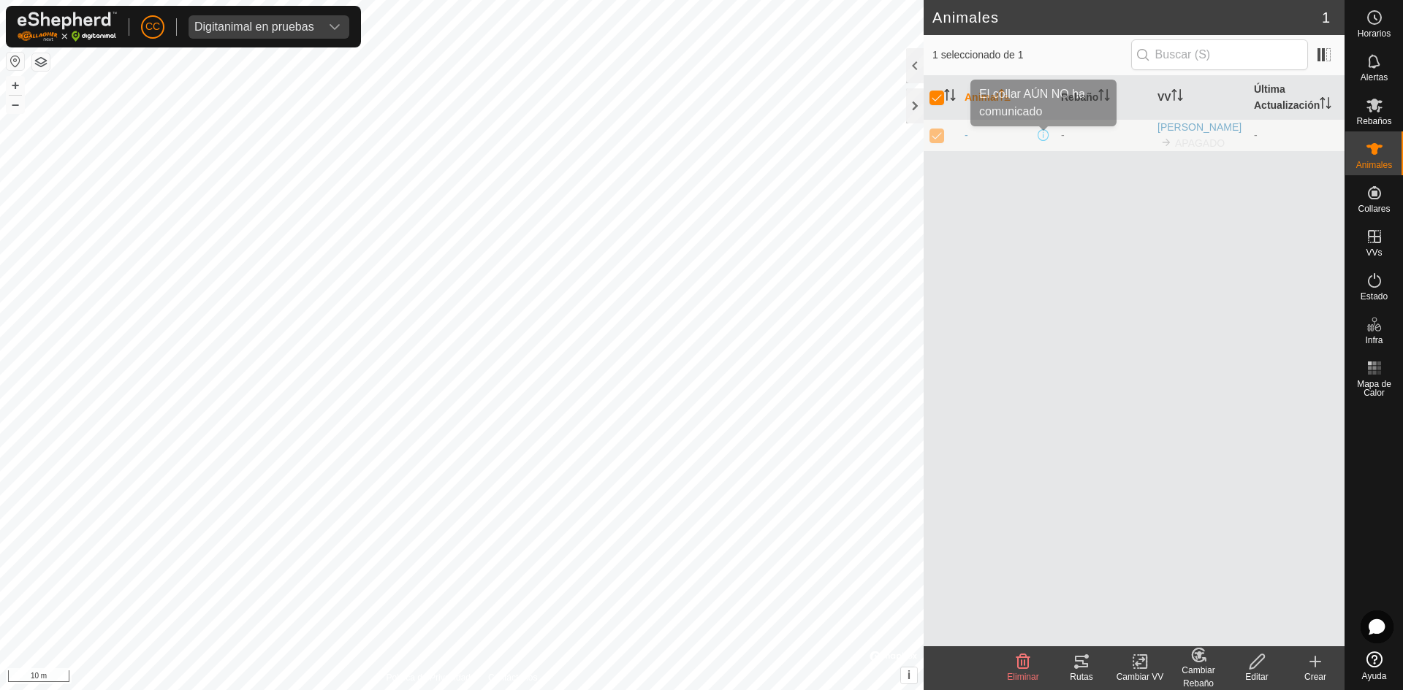
click at [1046, 139] on span at bounding box center [1043, 135] width 12 height 12
click at [1175, 141] on span "APAGADO" at bounding box center [1200, 143] width 50 height 12
click at [967, 138] on span "-" at bounding box center [966, 135] width 4 height 15
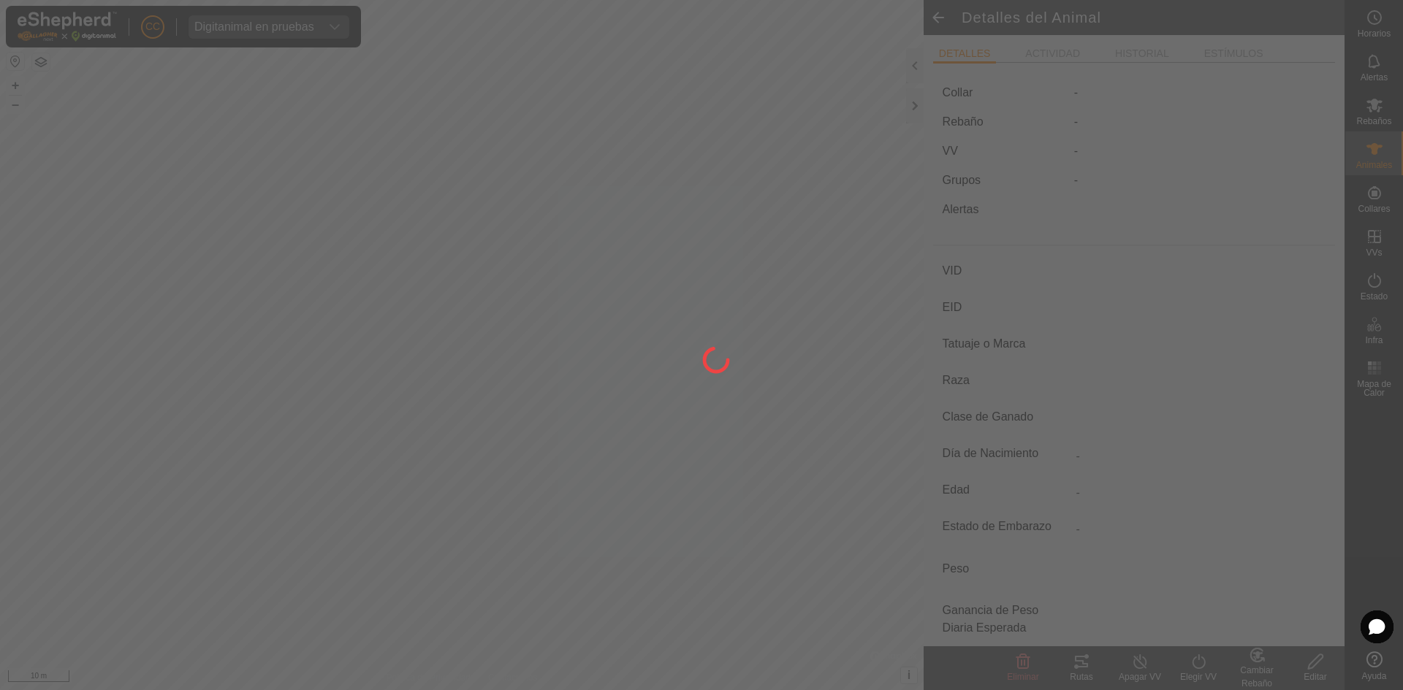
type input "-"
type input "256598735102545"
type input "-"
type input "Frisona"
type input "-"
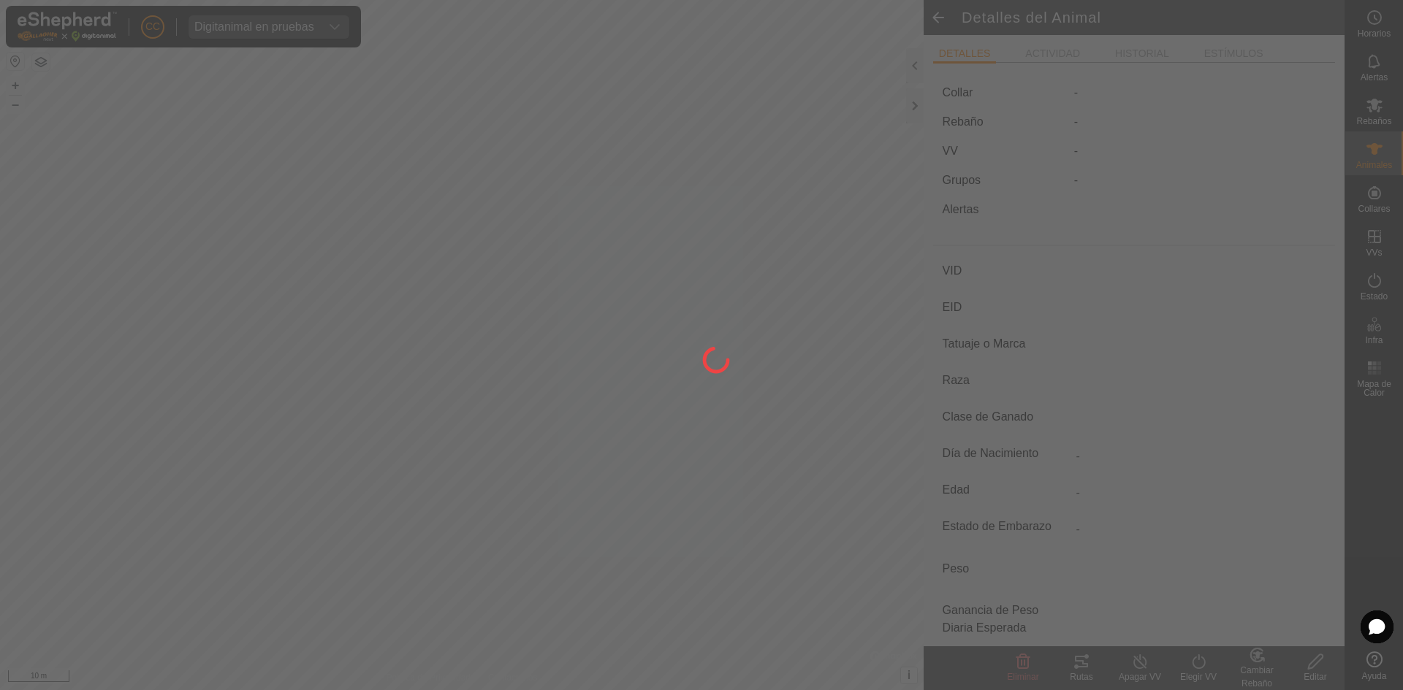
type input "02/2021"
type input "4 years 7 months"
type input "Húmeda/Lactante"
type input "250 kg"
type input "2.6 kg"
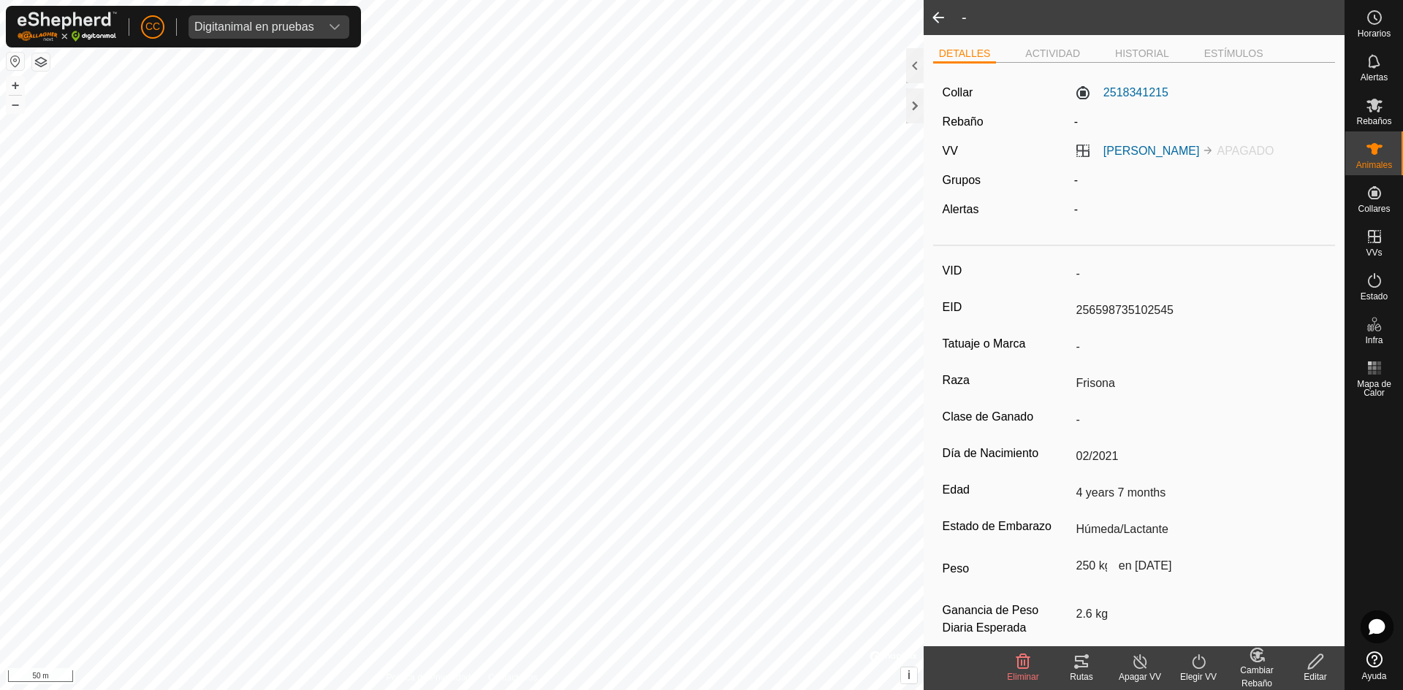
click at [1075, 64] on div "DETALLES ACTIVIDAD HISTORIAL ESTÍMULOS" at bounding box center [1134, 60] width 402 height 30
click at [1067, 47] on li "ACTIVIDAD" at bounding box center [1052, 55] width 66 height 18
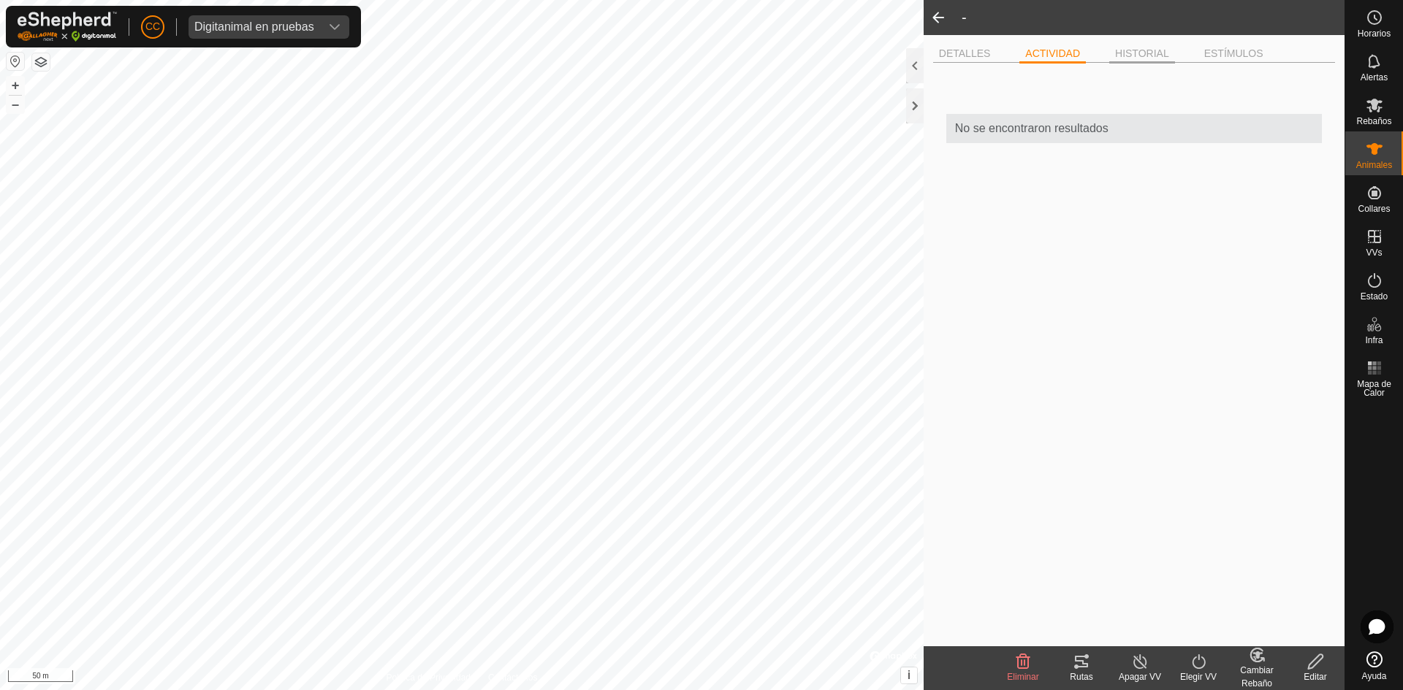
click at [1135, 50] on li "HISTORIAL" at bounding box center [1142, 55] width 66 height 18
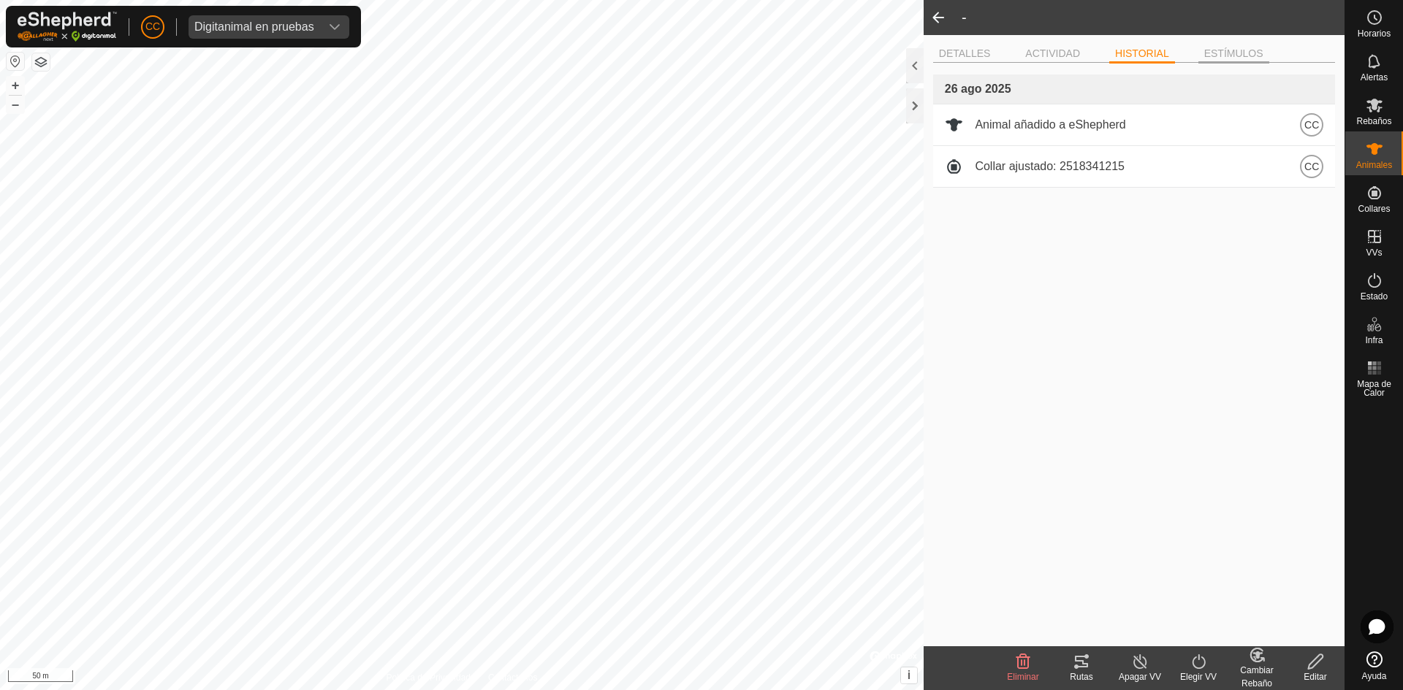
click at [1231, 46] on li "ESTÍMULOS" at bounding box center [1233, 55] width 71 height 18
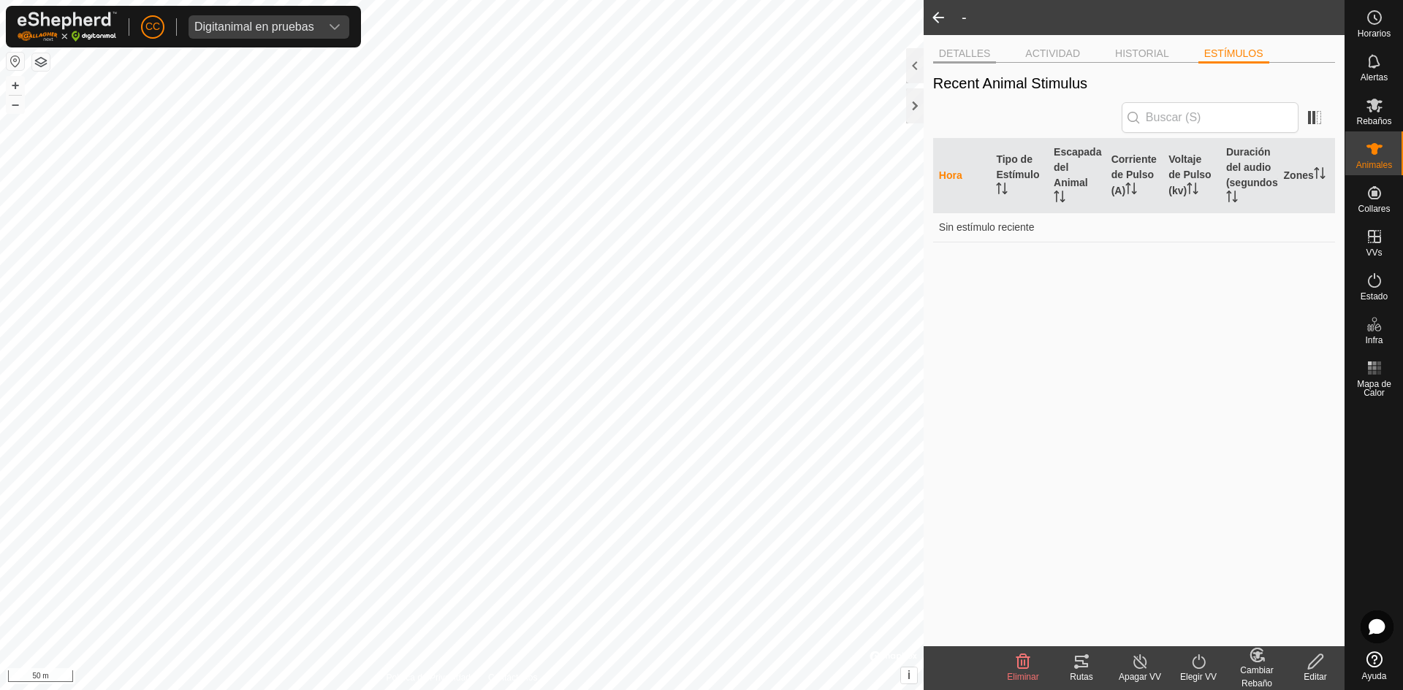
click at [991, 47] on li "DETALLES" at bounding box center [965, 55] width 64 height 18
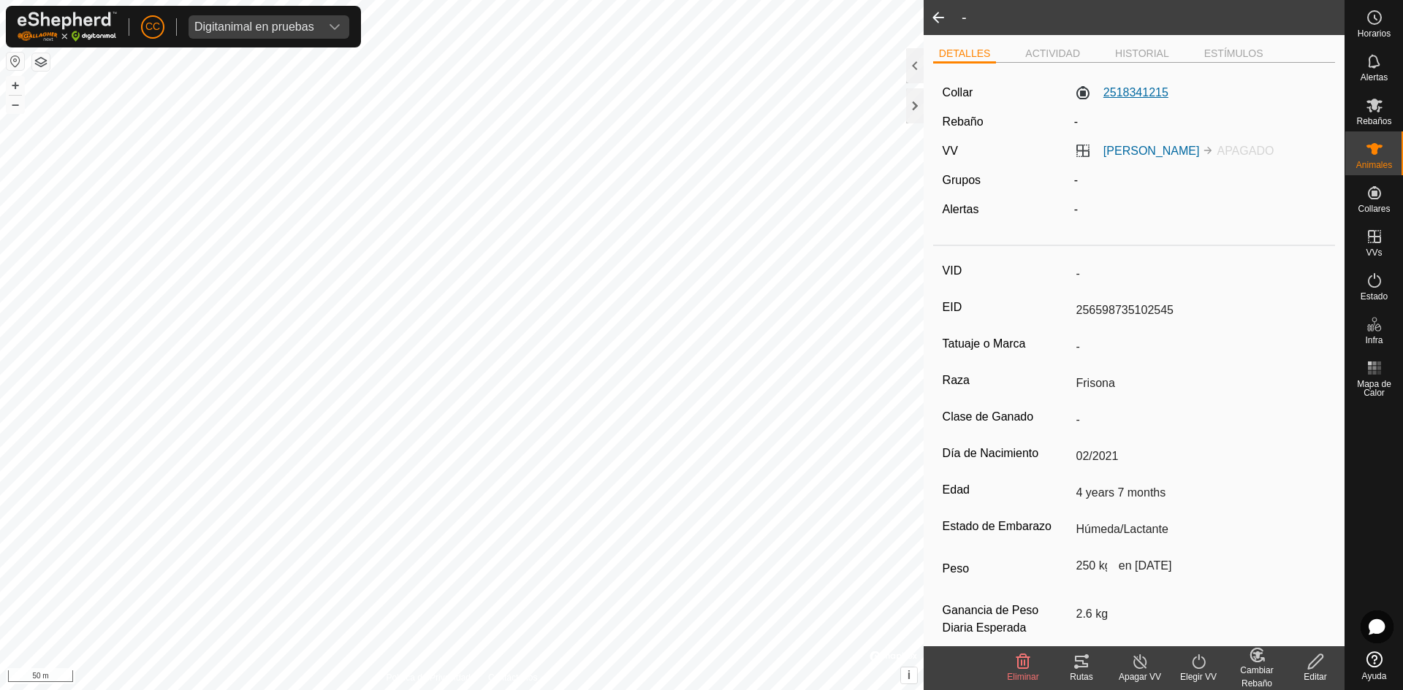
click at [1141, 84] on label "2518341215" at bounding box center [1121, 93] width 94 height 18
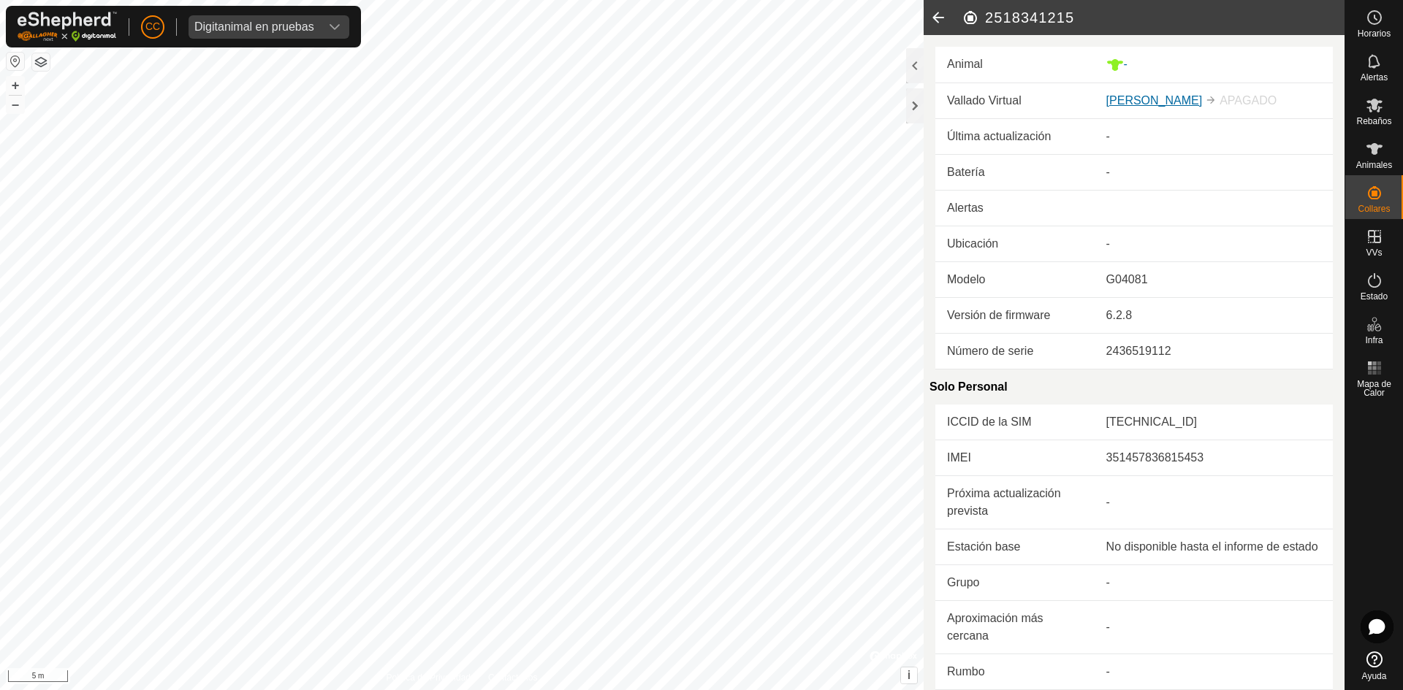
click at [1121, 96] on link "[PERSON_NAME]" at bounding box center [1154, 100] width 96 height 12
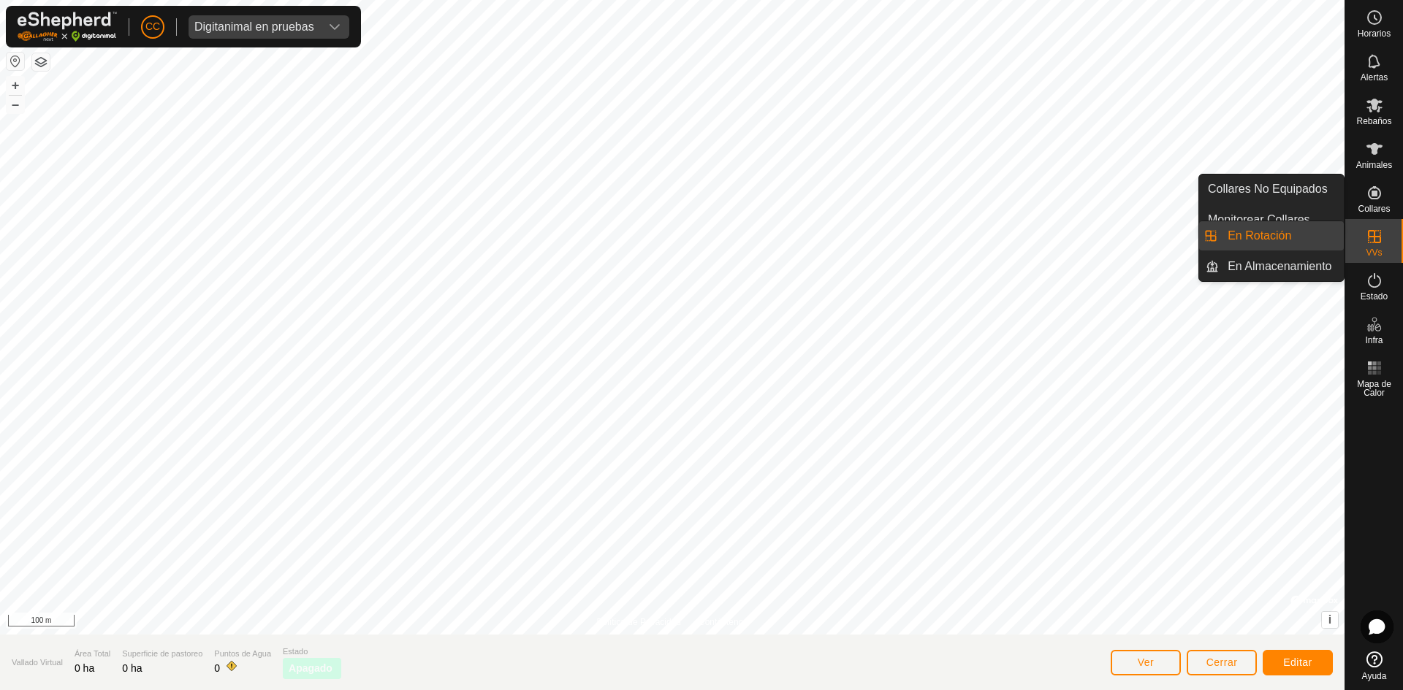
click at [1368, 236] on icon at bounding box center [1374, 236] width 13 height 13
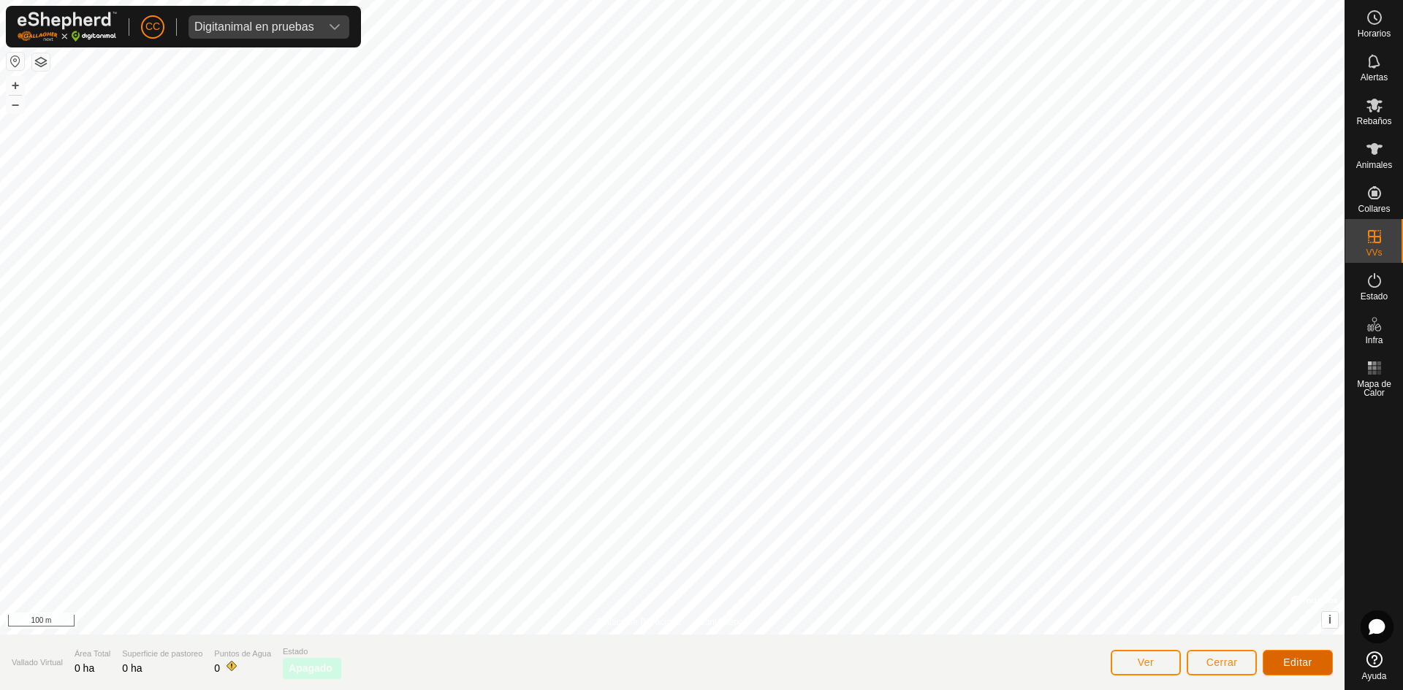
click at [1300, 661] on span "Editar" at bounding box center [1297, 663] width 29 height 12
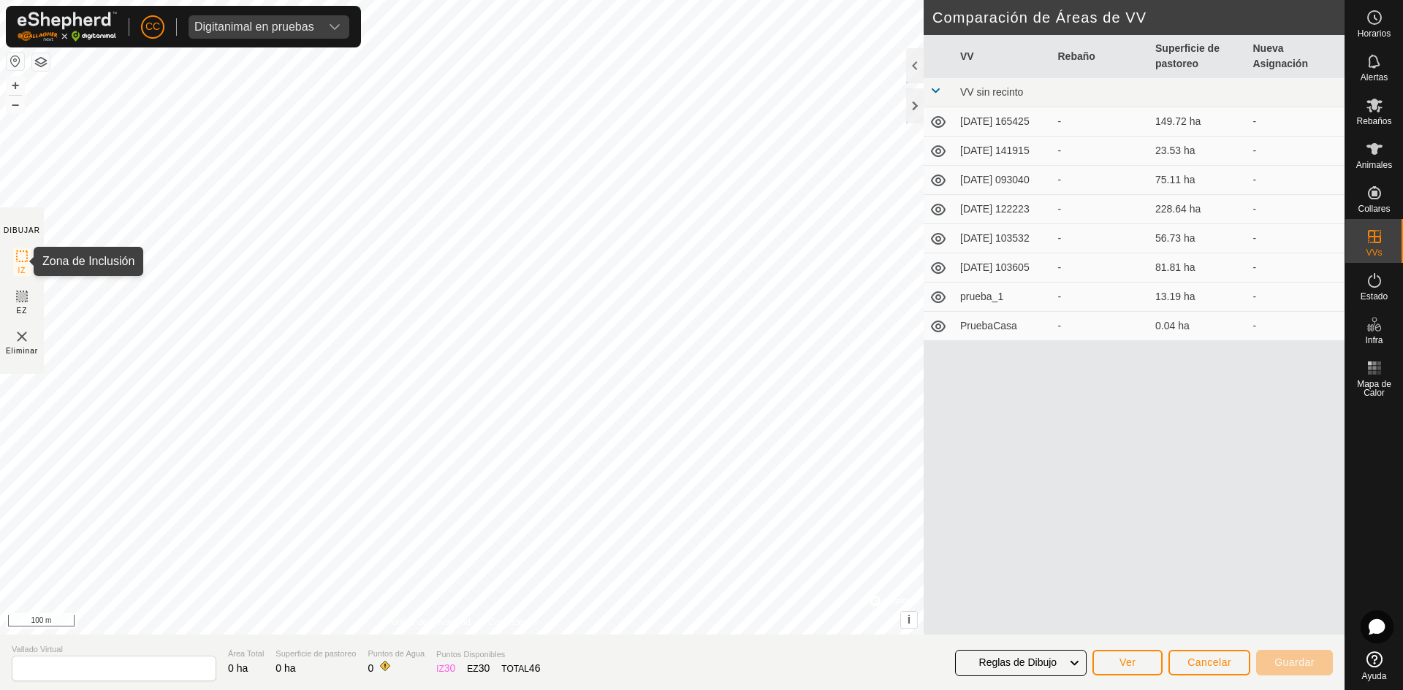
click at [20, 256] on icon at bounding box center [22, 257] width 18 height 18
click at [24, 293] on icon at bounding box center [22, 296] width 9 height 9
click at [18, 340] on img at bounding box center [22, 337] width 18 height 18
click at [21, 341] on img at bounding box center [22, 337] width 18 height 18
click at [1049, 660] on span "Reglas de Dibujo" at bounding box center [1018, 663] width 78 height 12
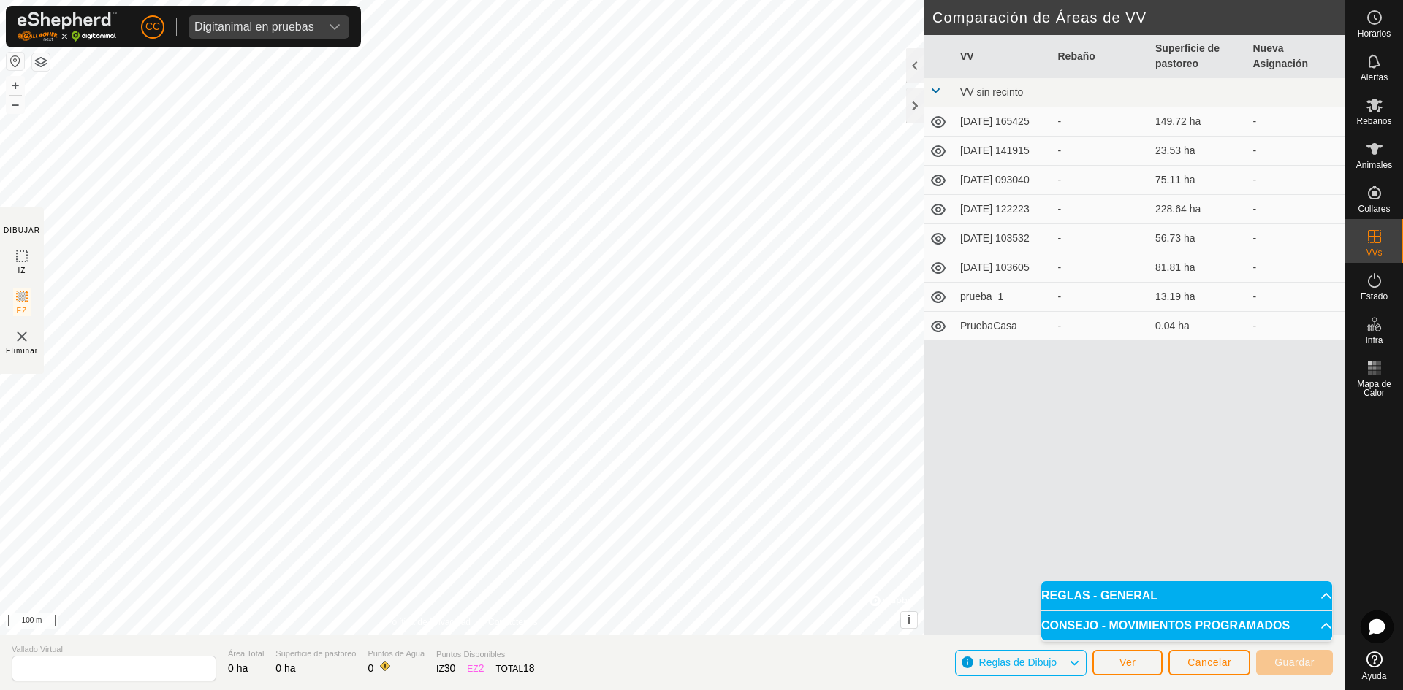
click at [1132, 587] on p-accordion-header "REGLAS - GENERAL" at bounding box center [1186, 596] width 291 height 29
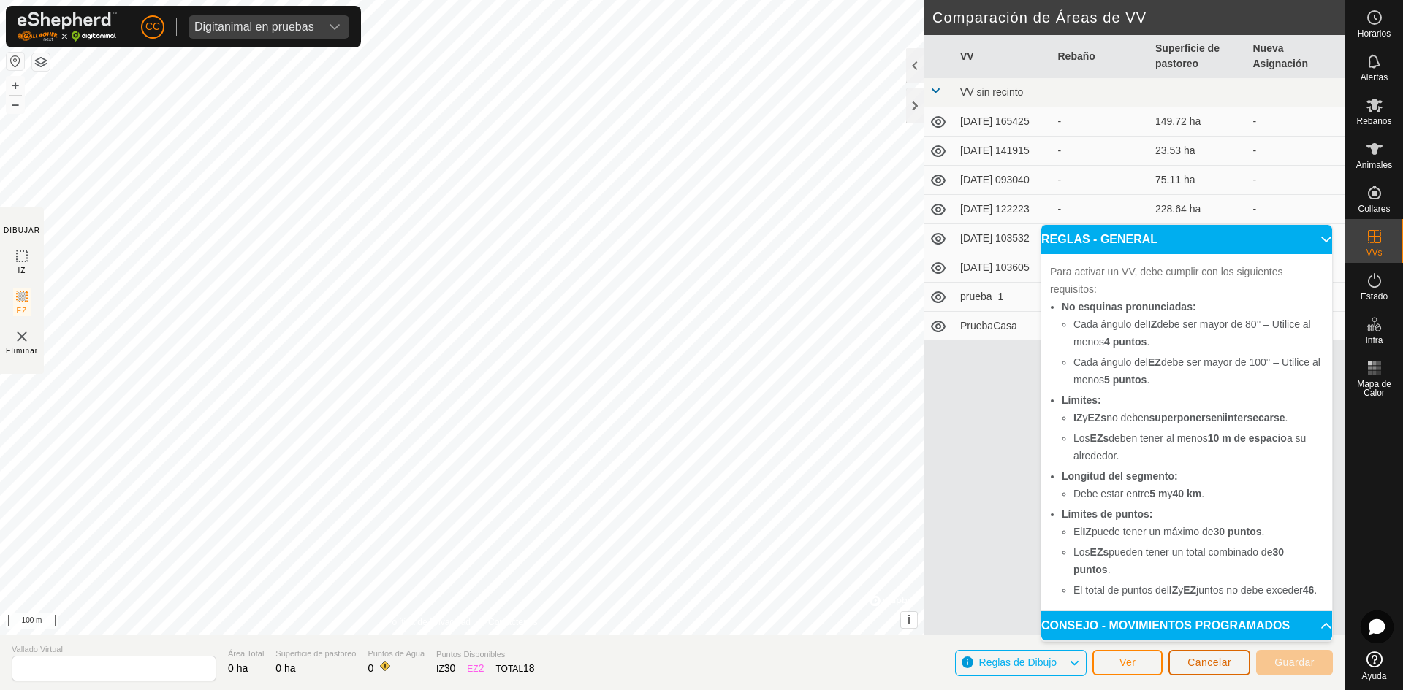
click at [1220, 657] on span "Cancelar" at bounding box center [1209, 663] width 44 height 12
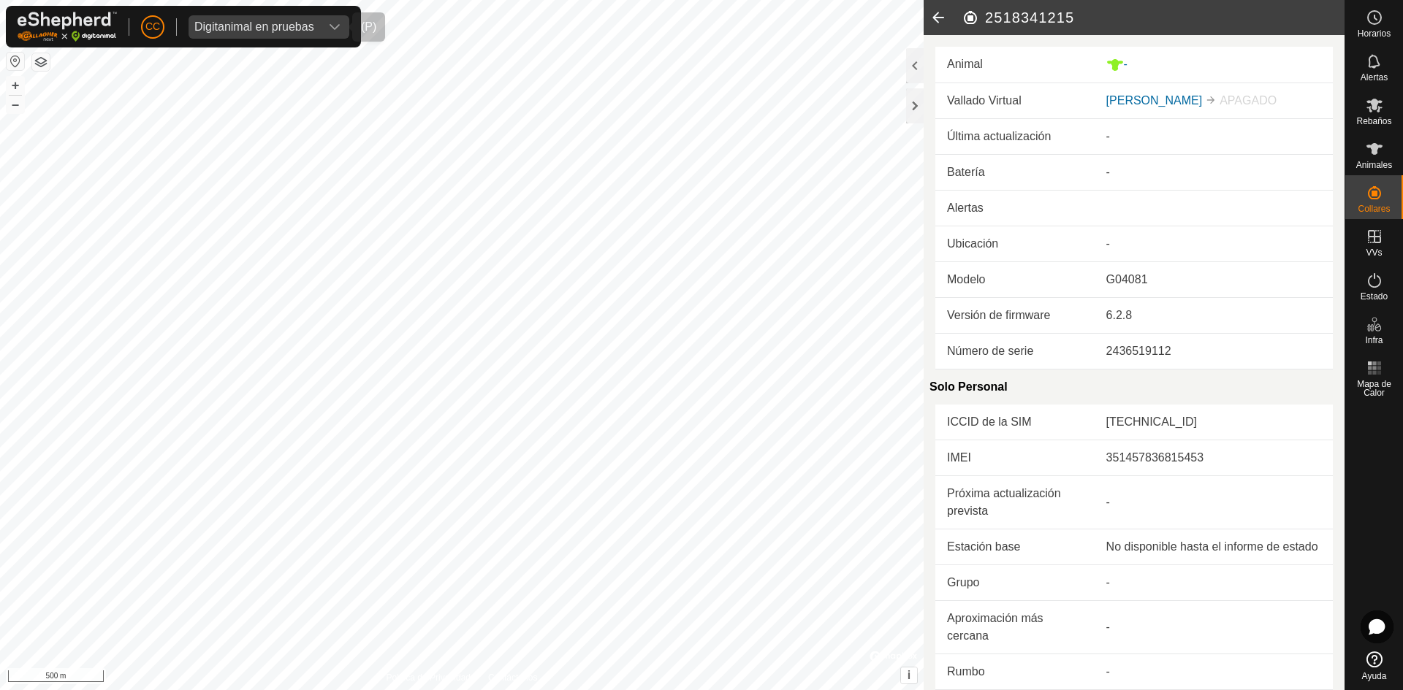
click at [321, 18] on div "dropdown trigger" at bounding box center [334, 26] width 29 height 23
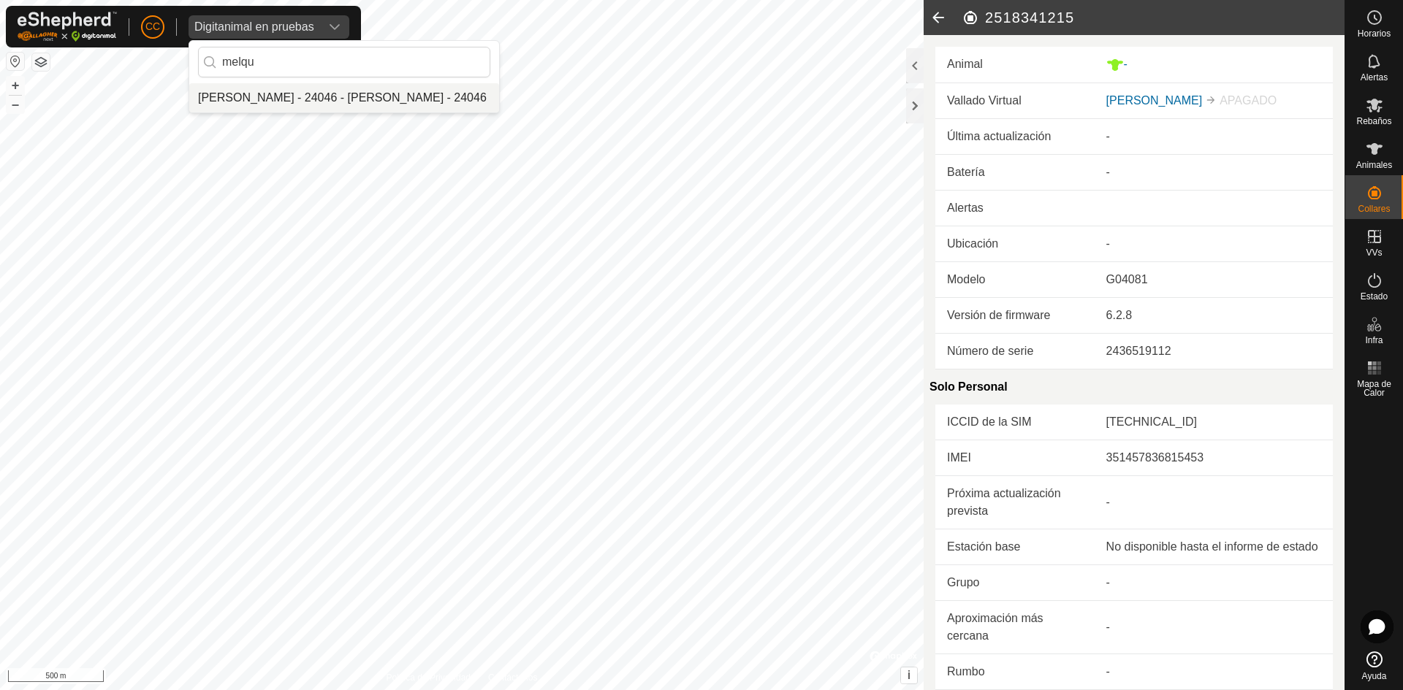
type input "melqu"
click at [327, 96] on li "[PERSON_NAME] - 24046 - [PERSON_NAME] - 24046" at bounding box center [344, 97] width 310 height 29
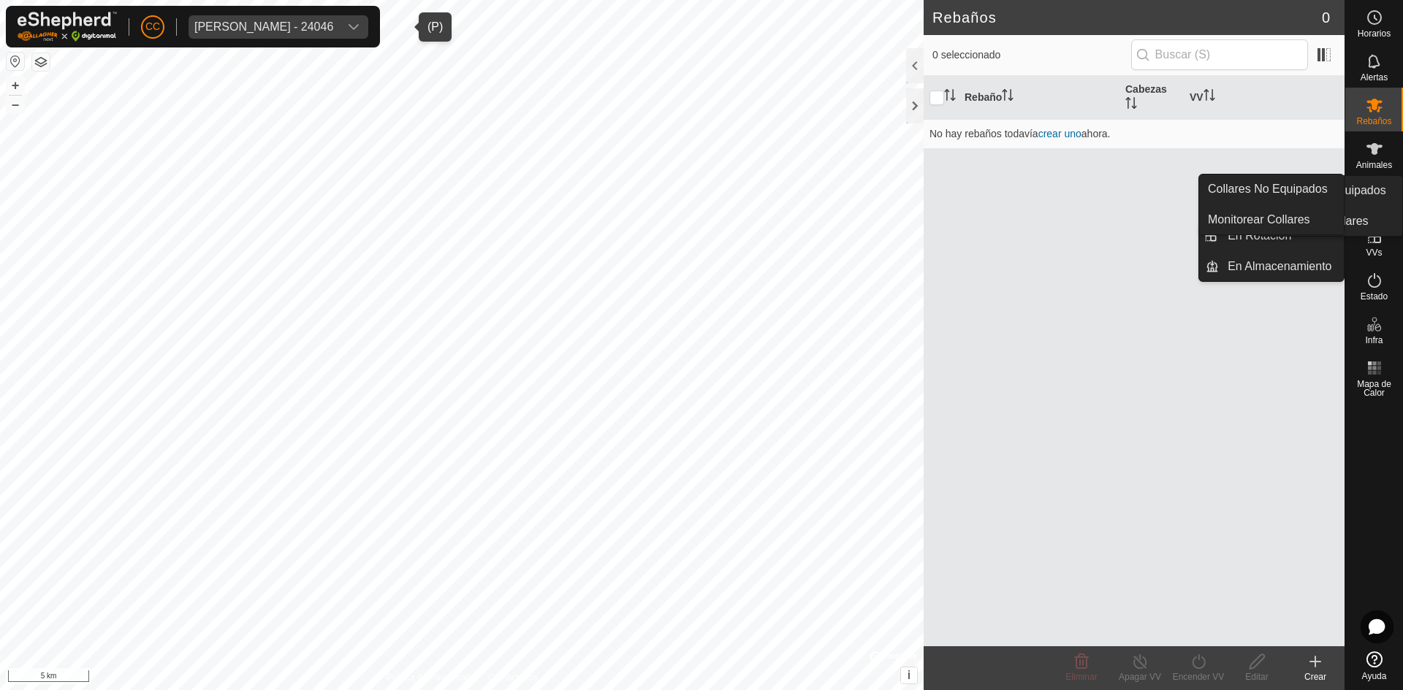
click at [1376, 186] on icon at bounding box center [1374, 193] width 18 height 18
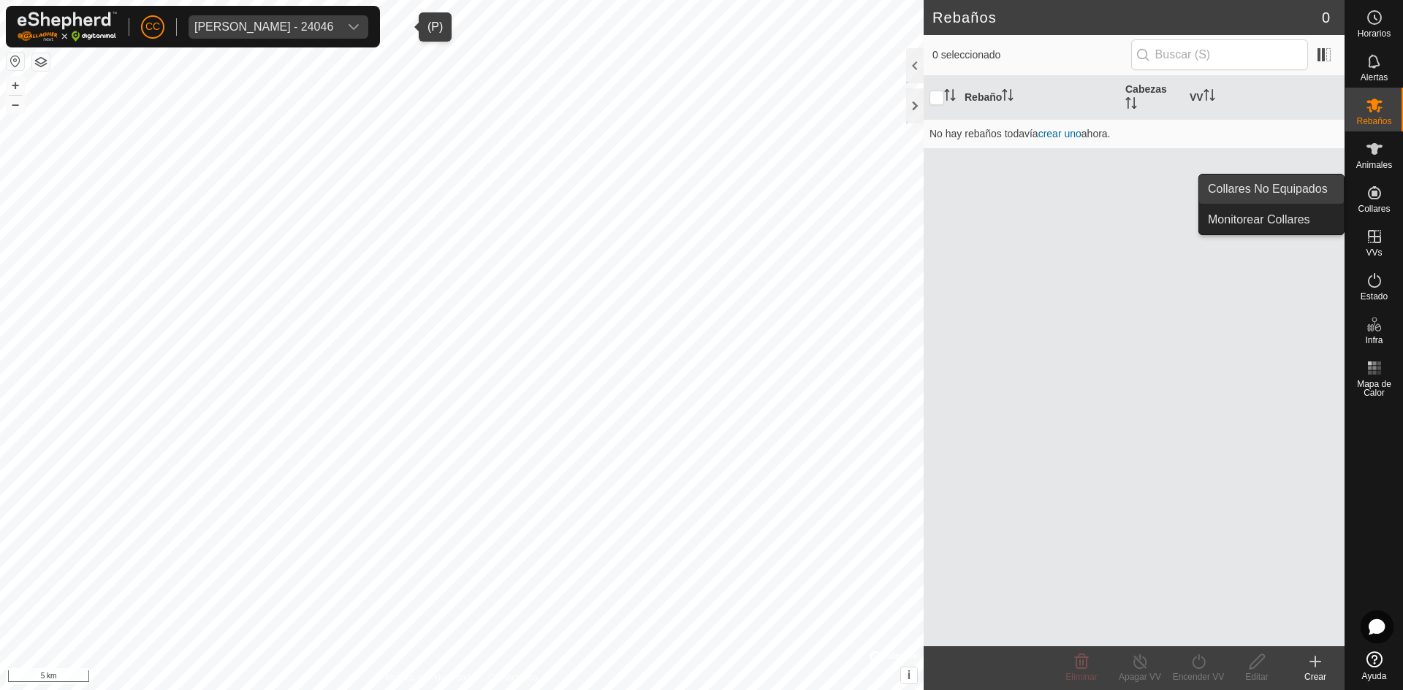
click at [1276, 178] on link "Collares No Equipados" at bounding box center [1271, 189] width 145 height 29
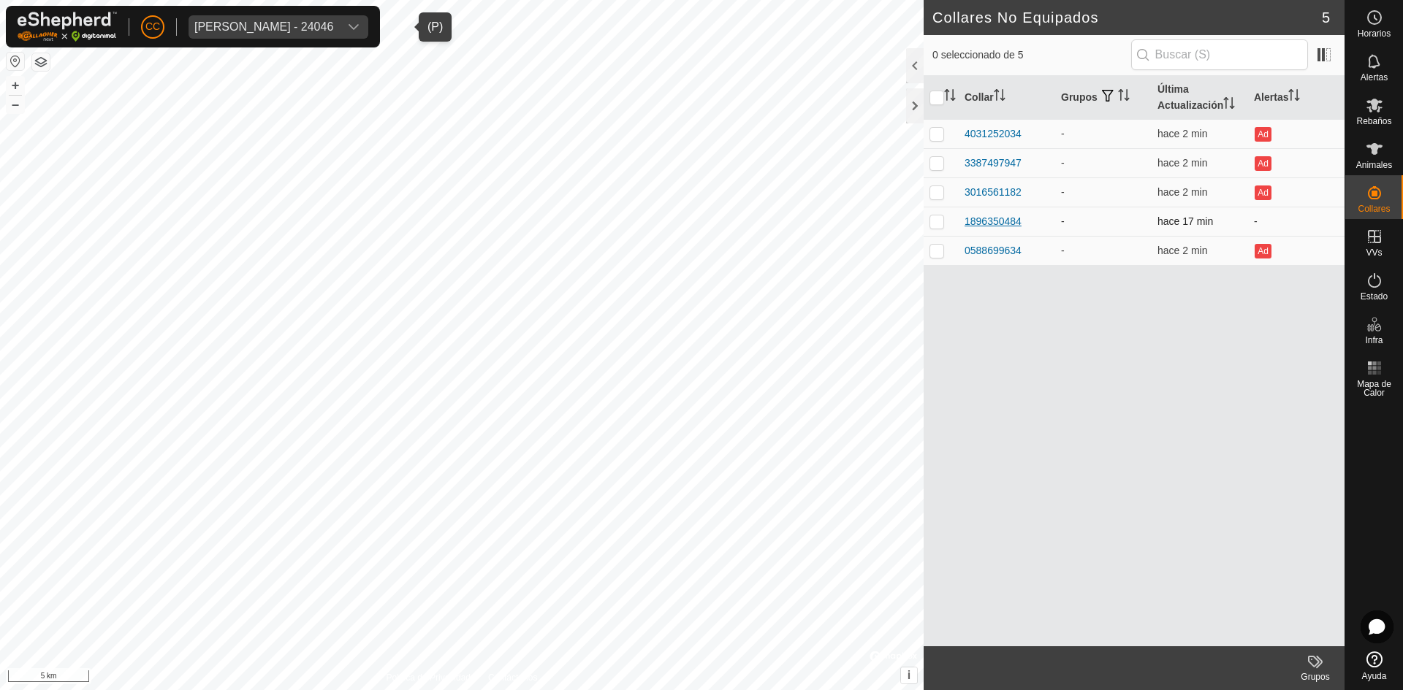
click at [995, 216] on div "1896350484" at bounding box center [992, 221] width 57 height 15
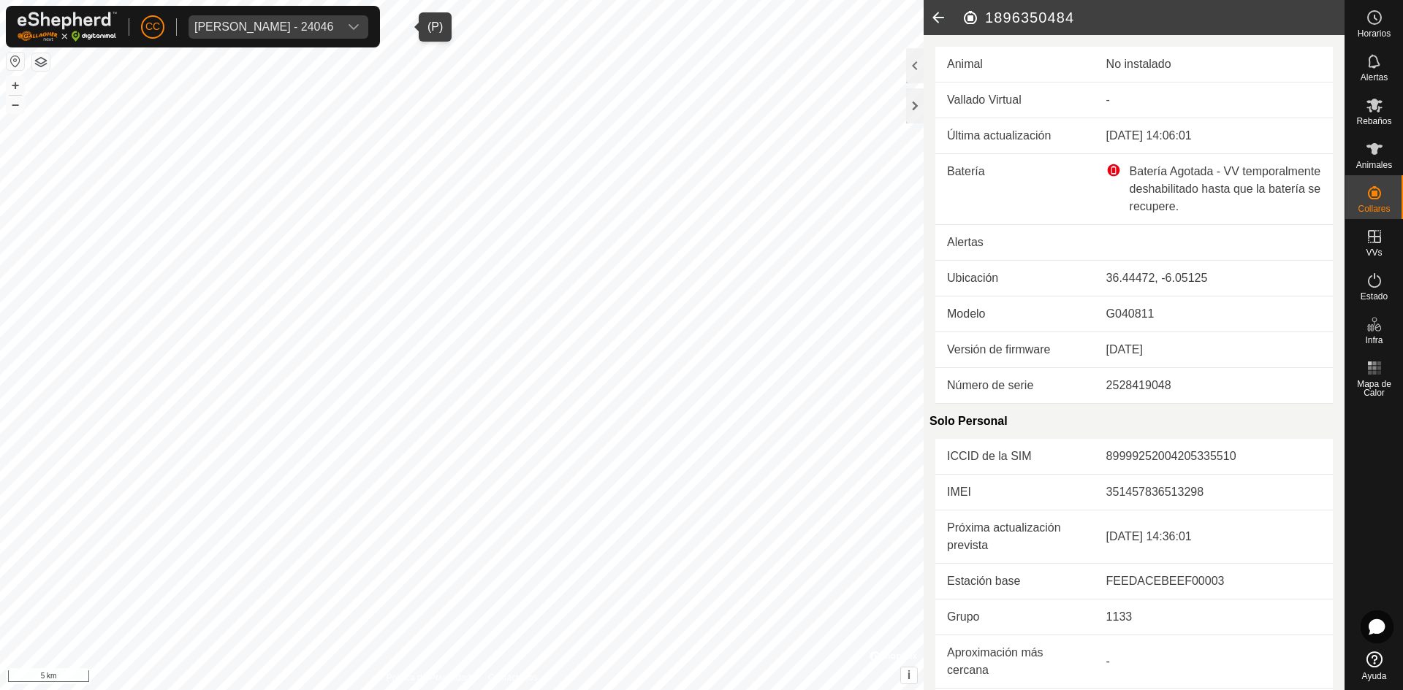
click at [942, 13] on icon at bounding box center [937, 17] width 29 height 35
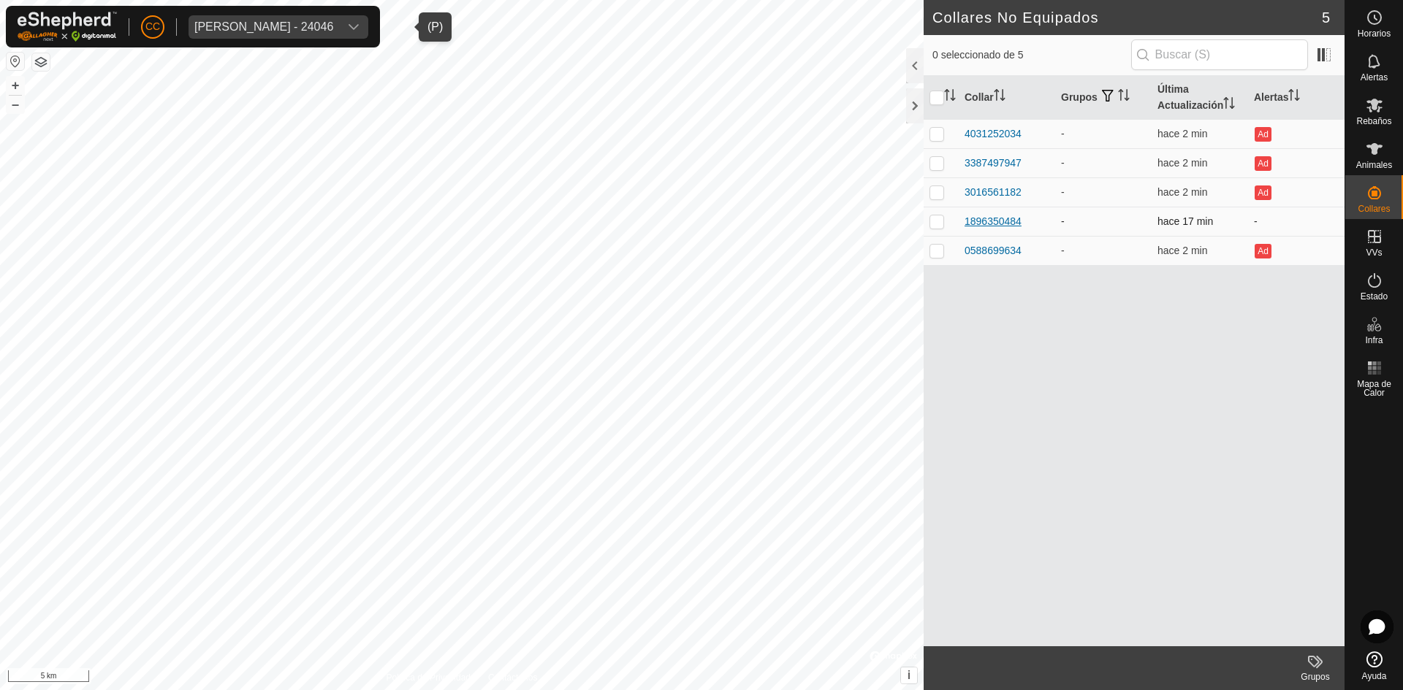
click at [993, 218] on div "1896350484" at bounding box center [992, 221] width 57 height 15
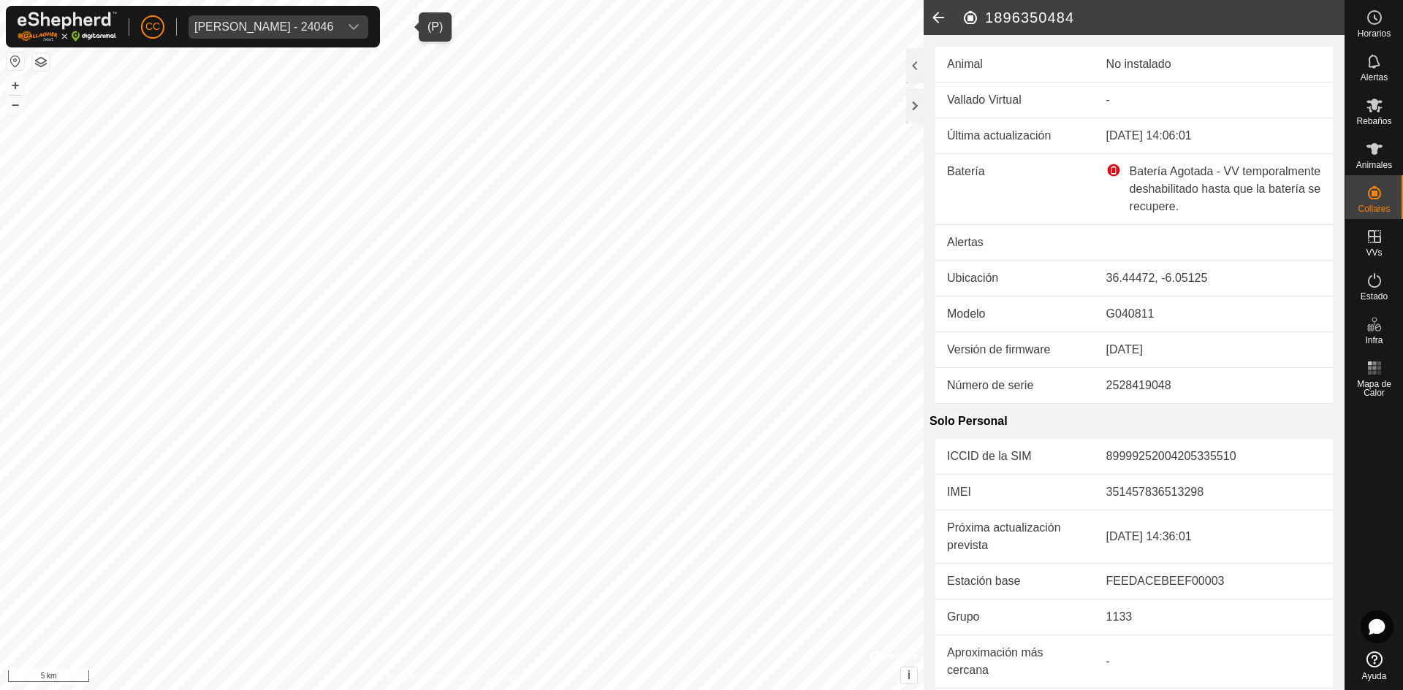
click at [934, 14] on icon at bounding box center [937, 17] width 29 height 35
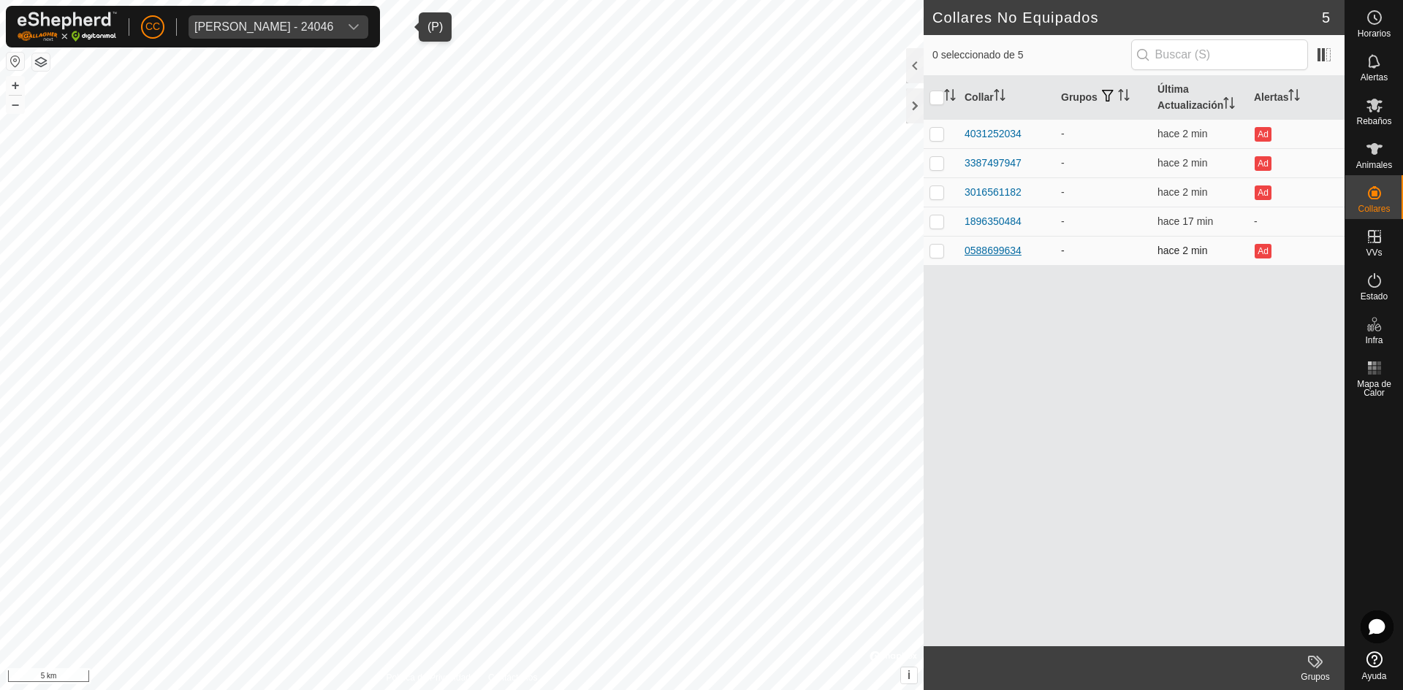
click at [1007, 245] on div "0588699634" at bounding box center [992, 250] width 57 height 15
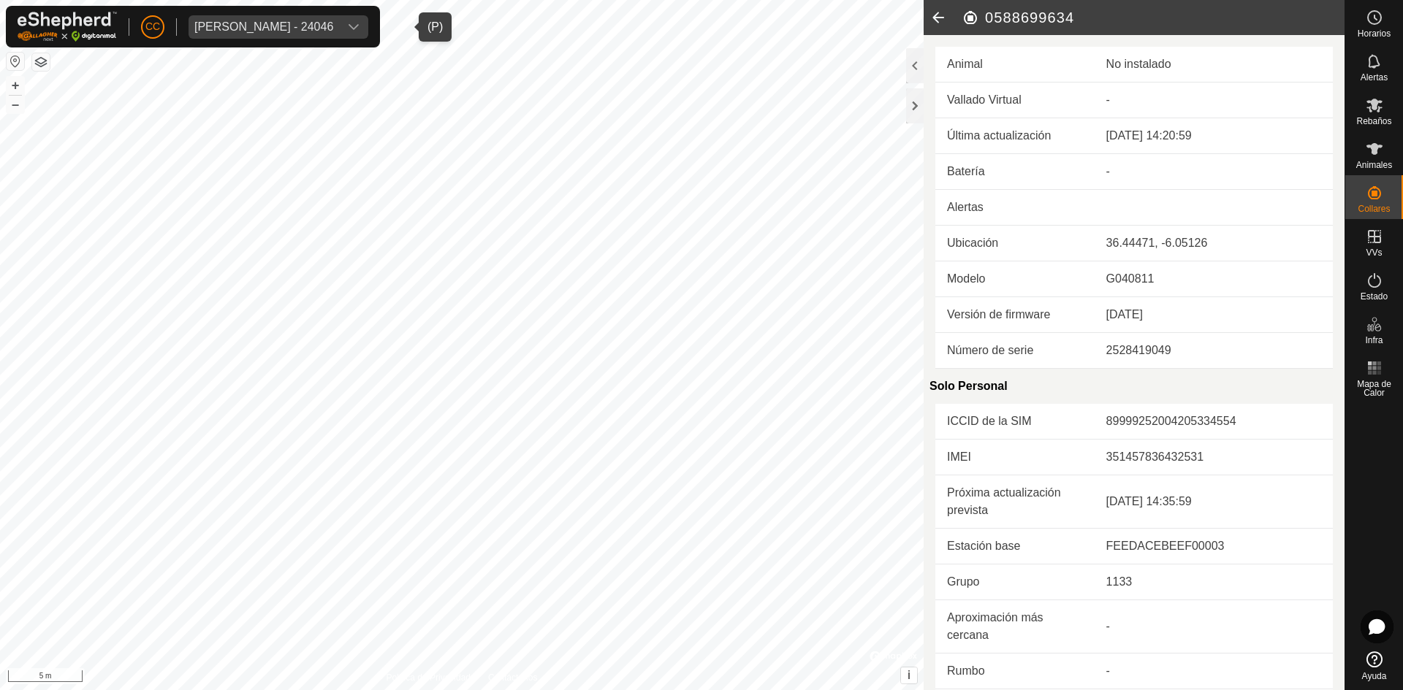
click at [988, 164] on td "Batería" at bounding box center [1014, 172] width 159 height 36
click at [1088, 164] on td "Batería" at bounding box center [1014, 172] width 159 height 36
click at [930, 18] on icon at bounding box center [937, 17] width 29 height 35
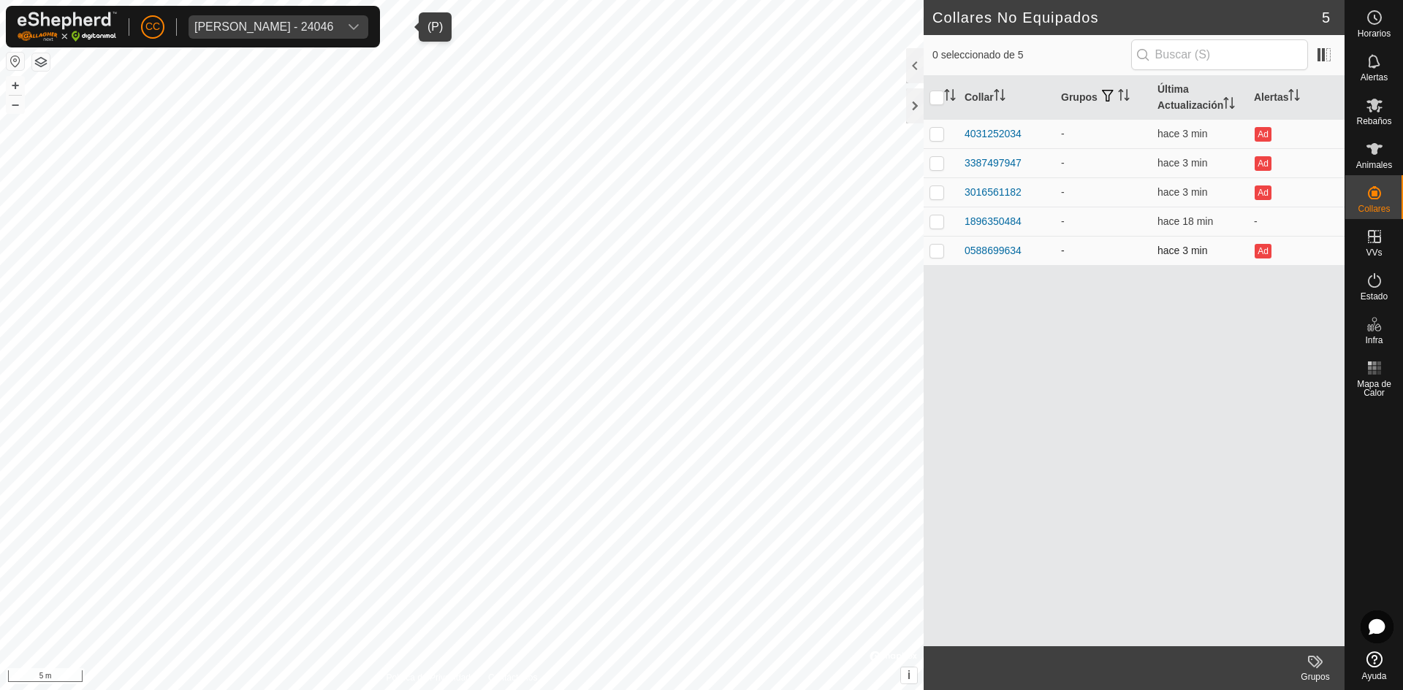
click at [1194, 252] on span "hace 3 min" at bounding box center [1182, 251] width 50 height 12
click at [1264, 125] on div "Ad" at bounding box center [1296, 134] width 85 height 18
click at [1261, 127] on button "Ad" at bounding box center [1262, 134] width 16 height 15
click at [1006, 126] on div "4031252034" at bounding box center [992, 133] width 57 height 15
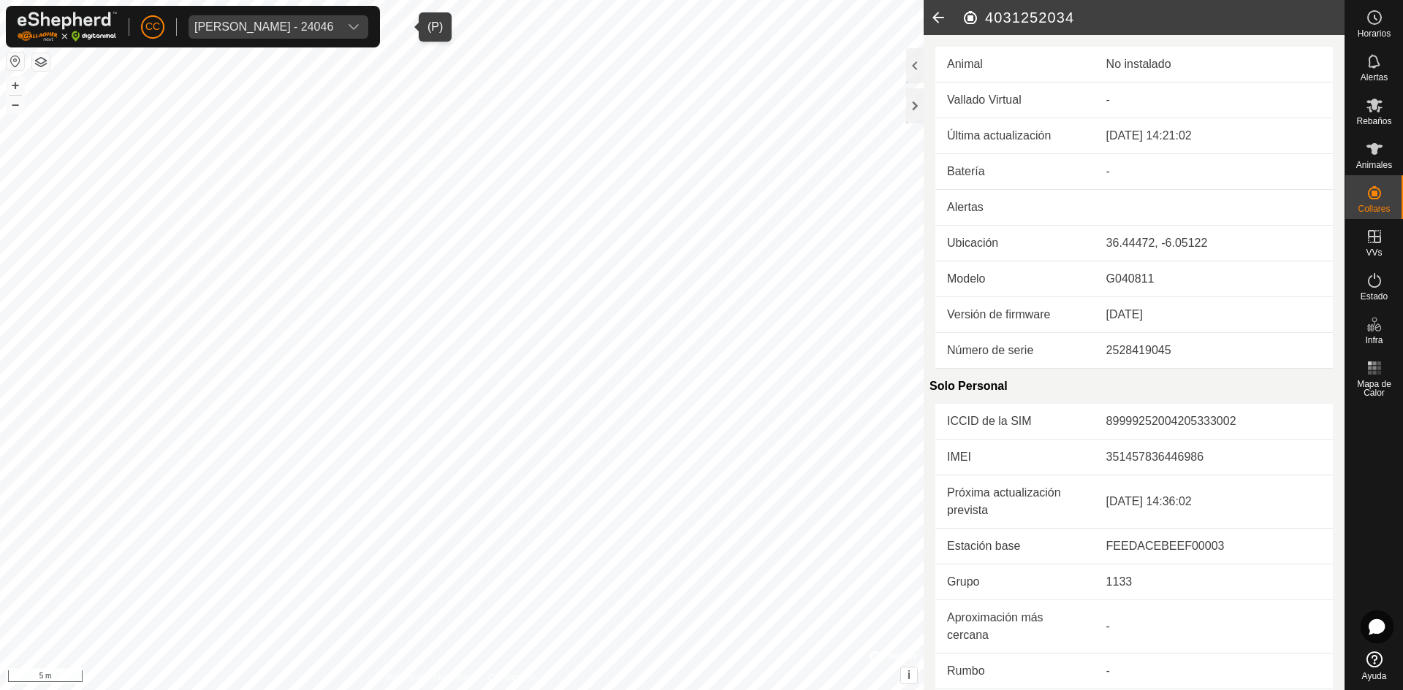
click at [941, 14] on icon at bounding box center [937, 17] width 29 height 35
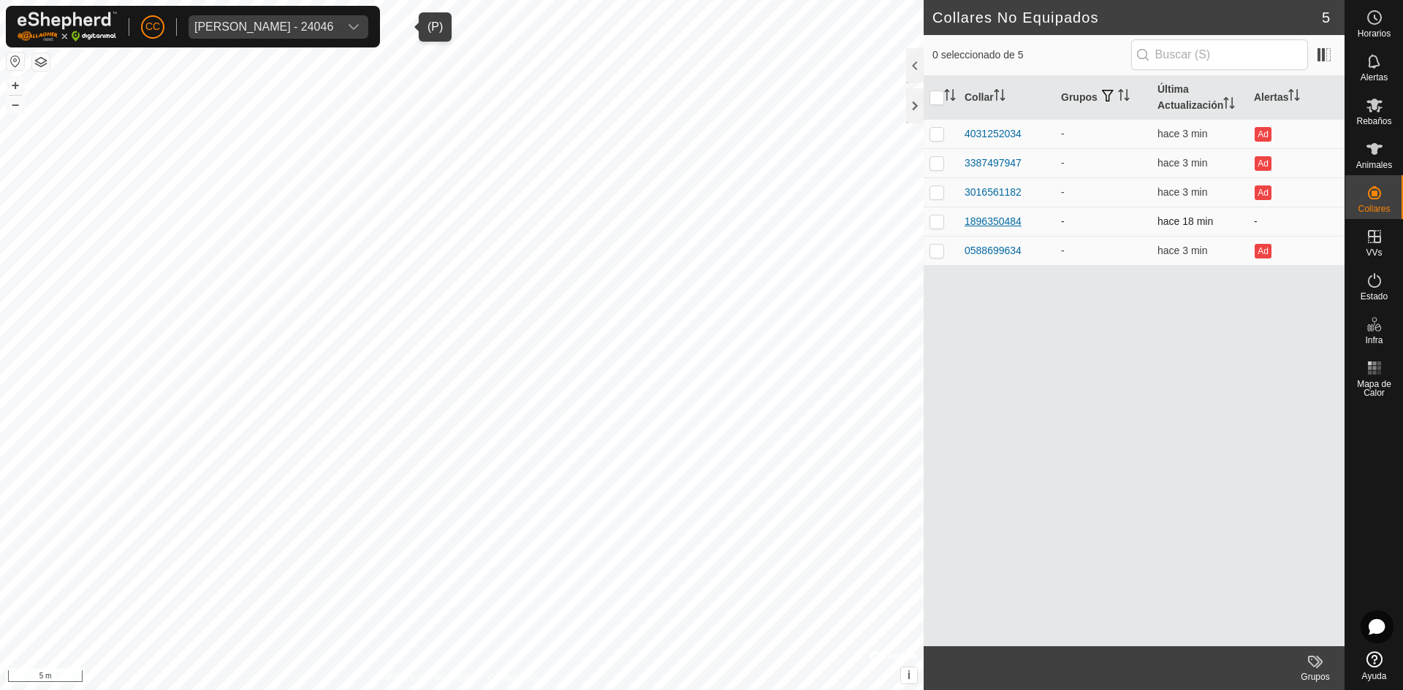
click at [1008, 221] on div "1896350484" at bounding box center [992, 221] width 57 height 15
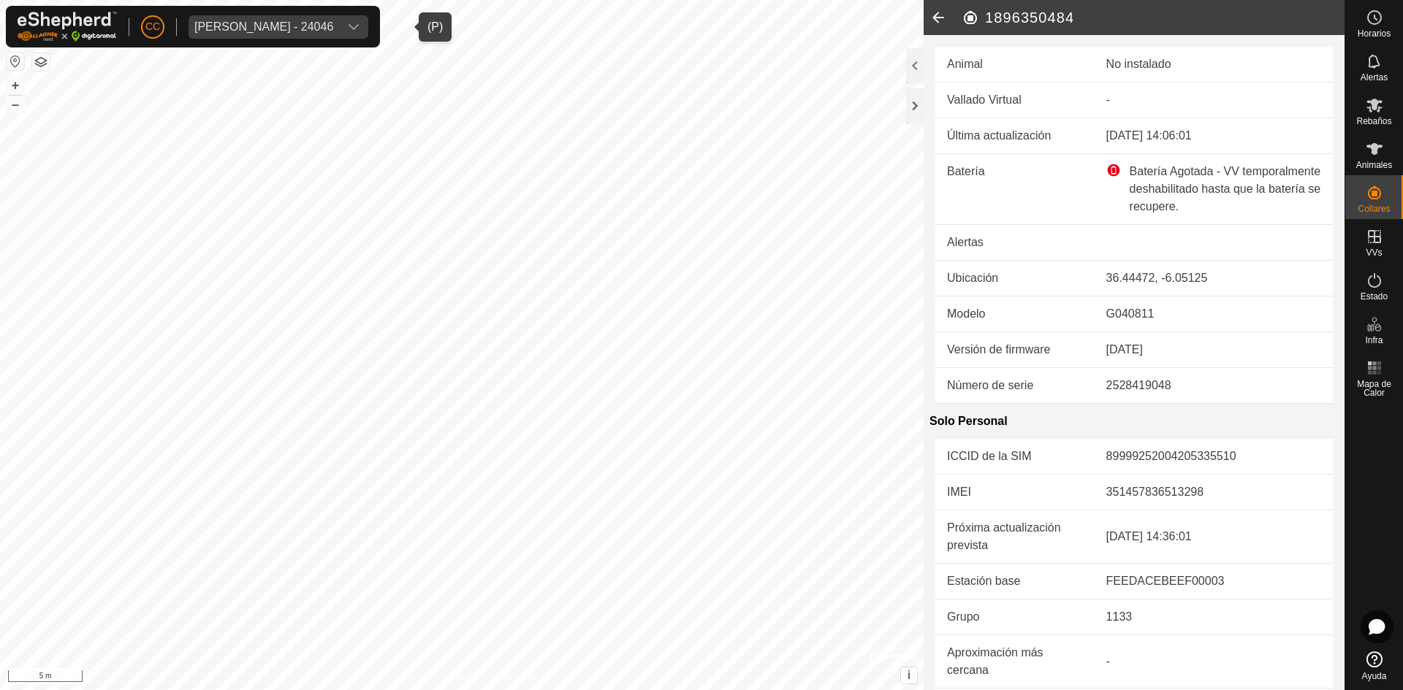
click at [938, 11] on icon at bounding box center [937, 17] width 29 height 35
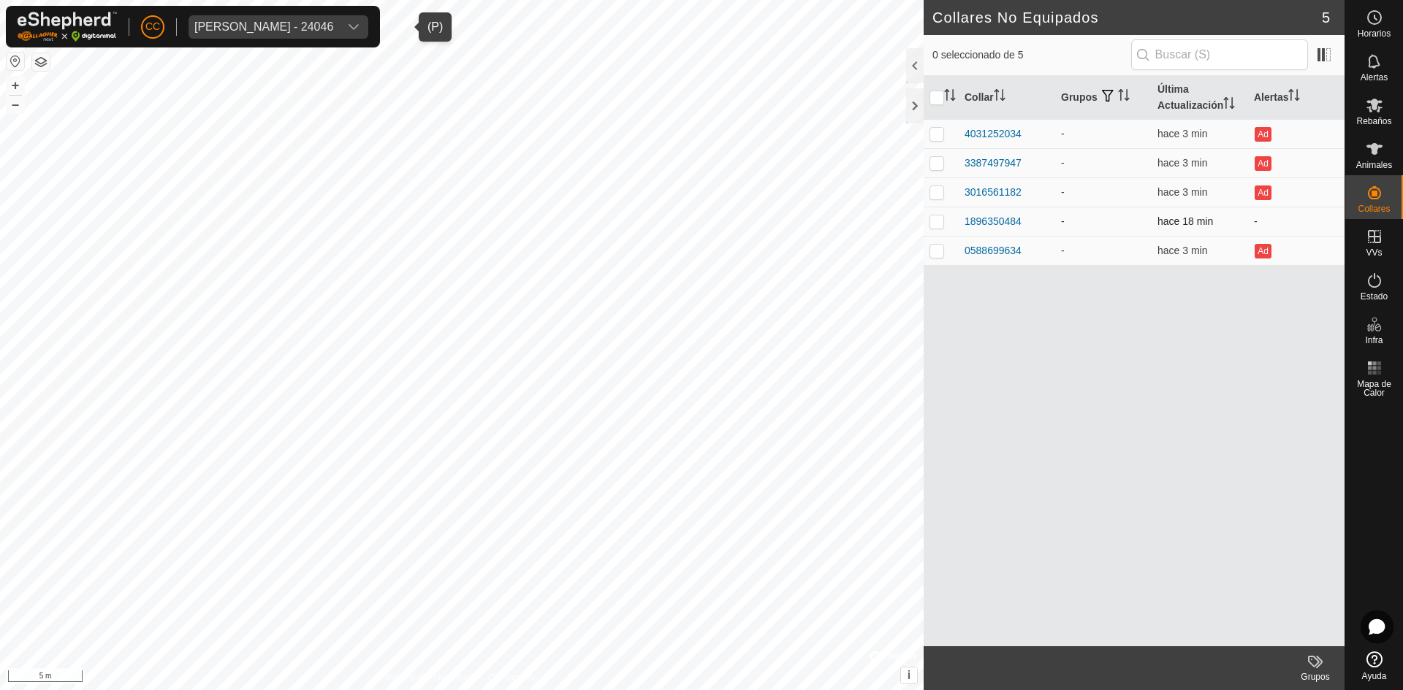
click at [942, 222] on p-checkbox at bounding box center [936, 222] width 15 height 12
checkbox input "true"
click at [991, 218] on div "1896350484" at bounding box center [992, 221] width 57 height 15
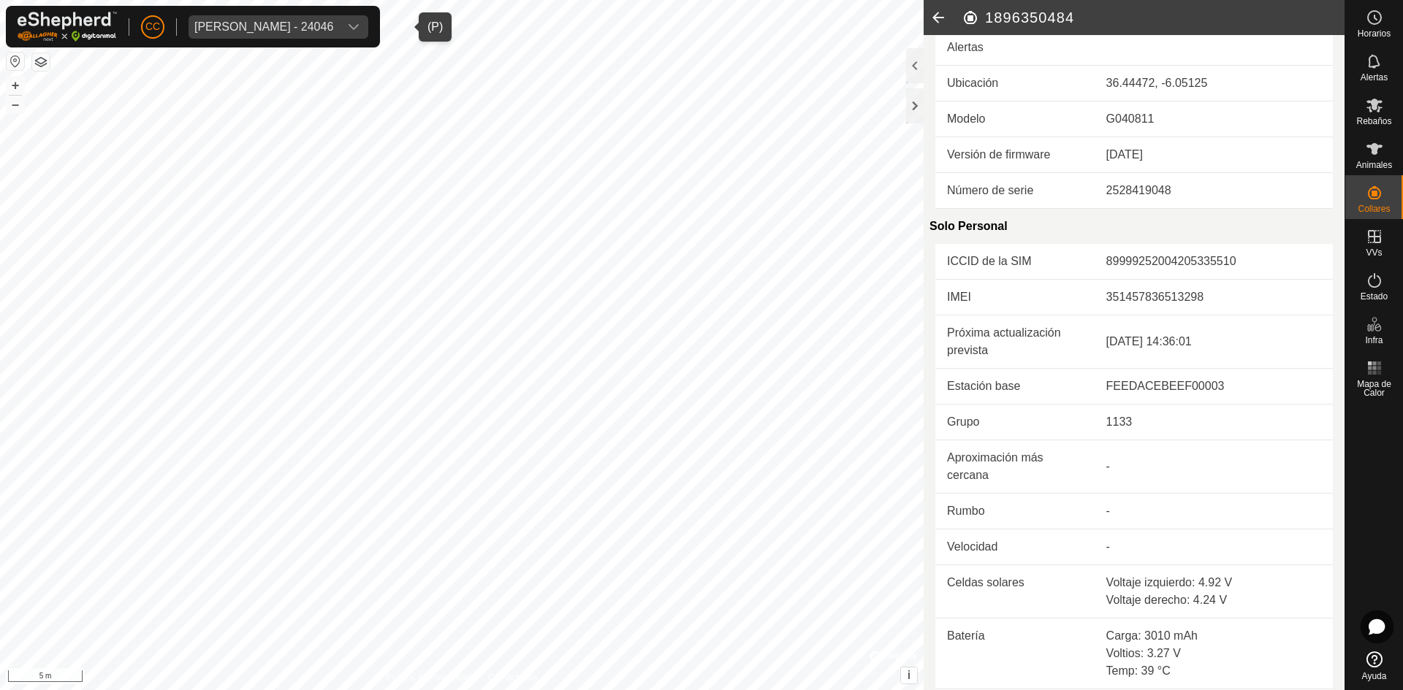
scroll to position [338, 0]
